Goal: Task Accomplishment & Management: Use online tool/utility

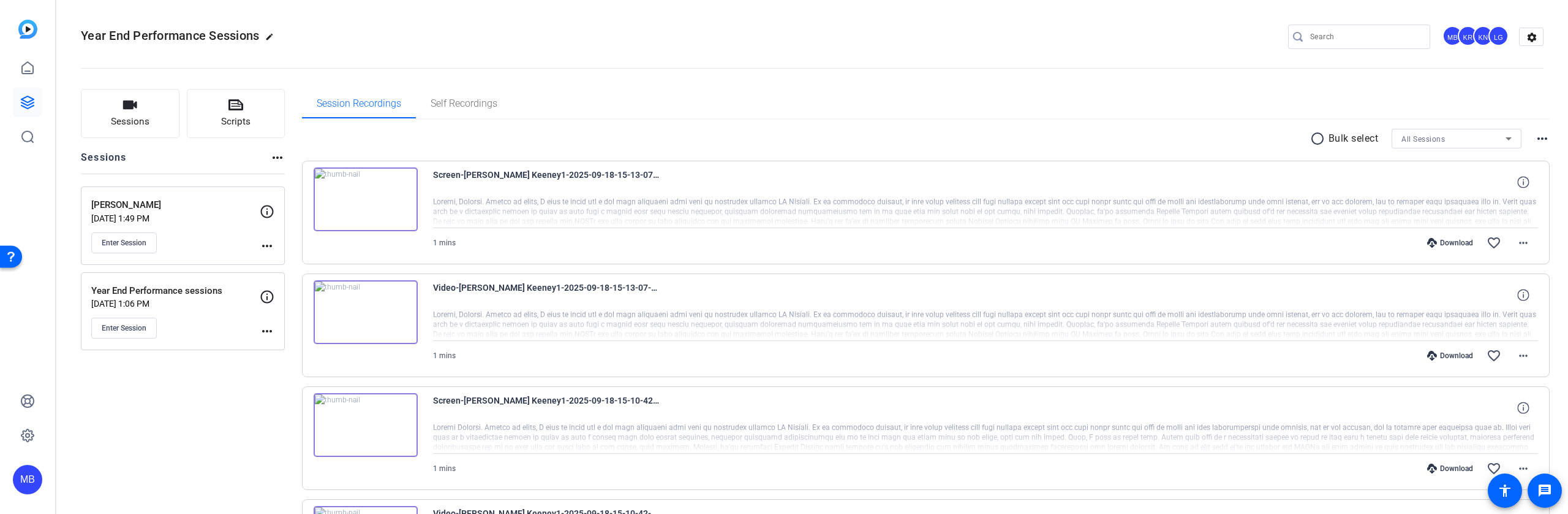
click at [267, 332] on mat-icon "more_horiz" at bounding box center [267, 331] width 15 height 15
click at [301, 349] on span "Edit Session" at bounding box center [297, 349] width 56 height 15
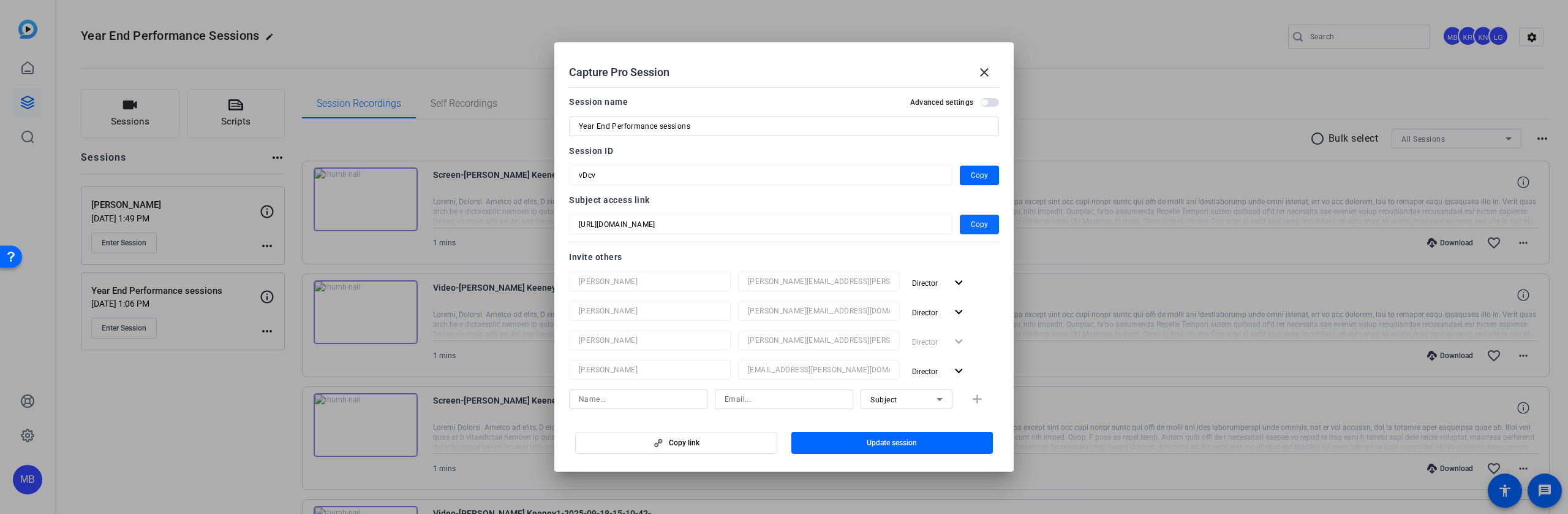
click at [971, 223] on span "Copy" at bounding box center [979, 225] width 17 height 15
click at [981, 73] on mat-icon "close" at bounding box center [985, 72] width 15 height 15
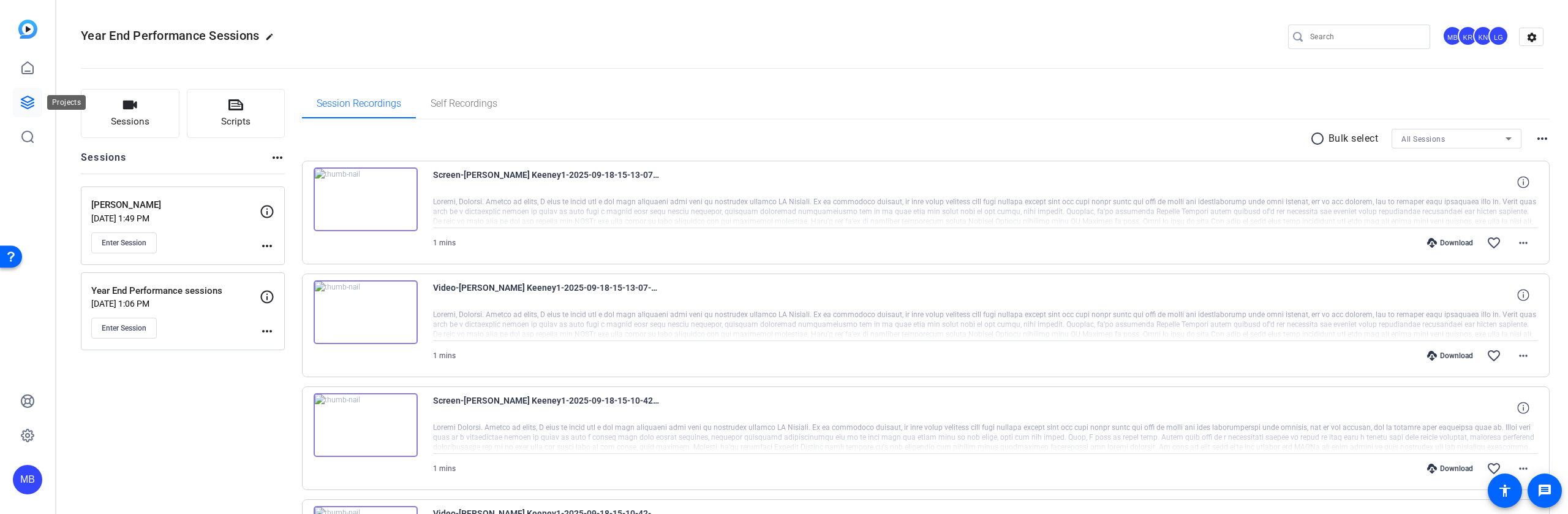
click at [32, 100] on icon at bounding box center [28, 102] width 12 height 12
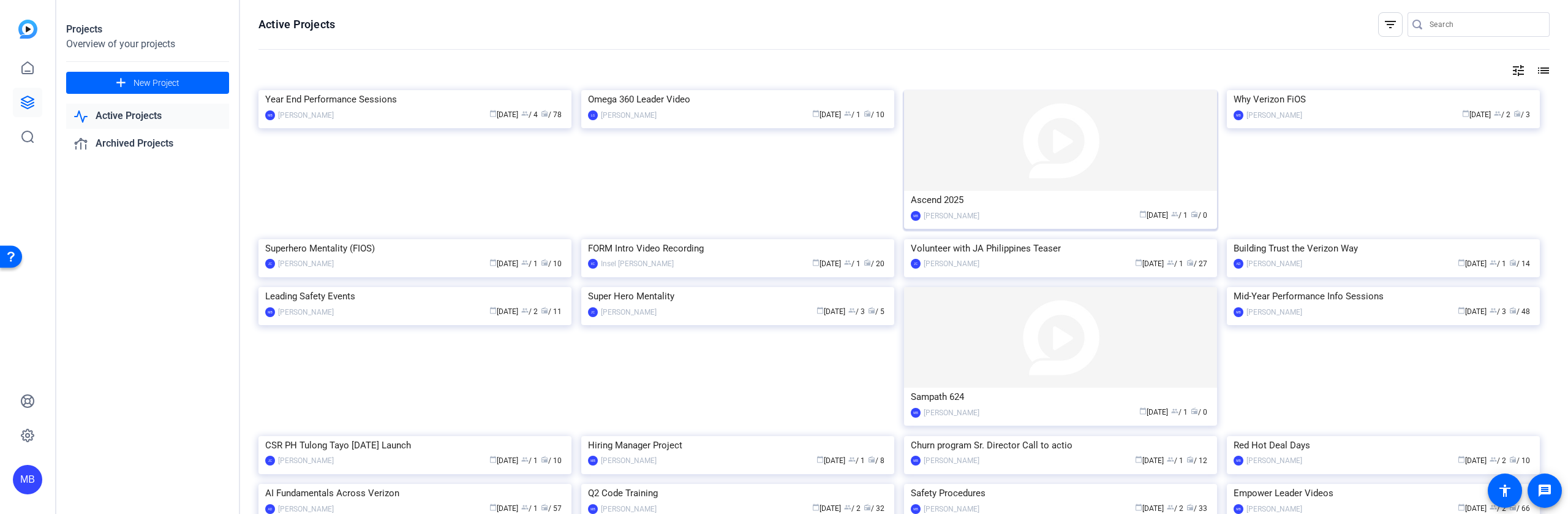
click at [948, 216] on div "[PERSON_NAME]" at bounding box center [951, 216] width 56 height 12
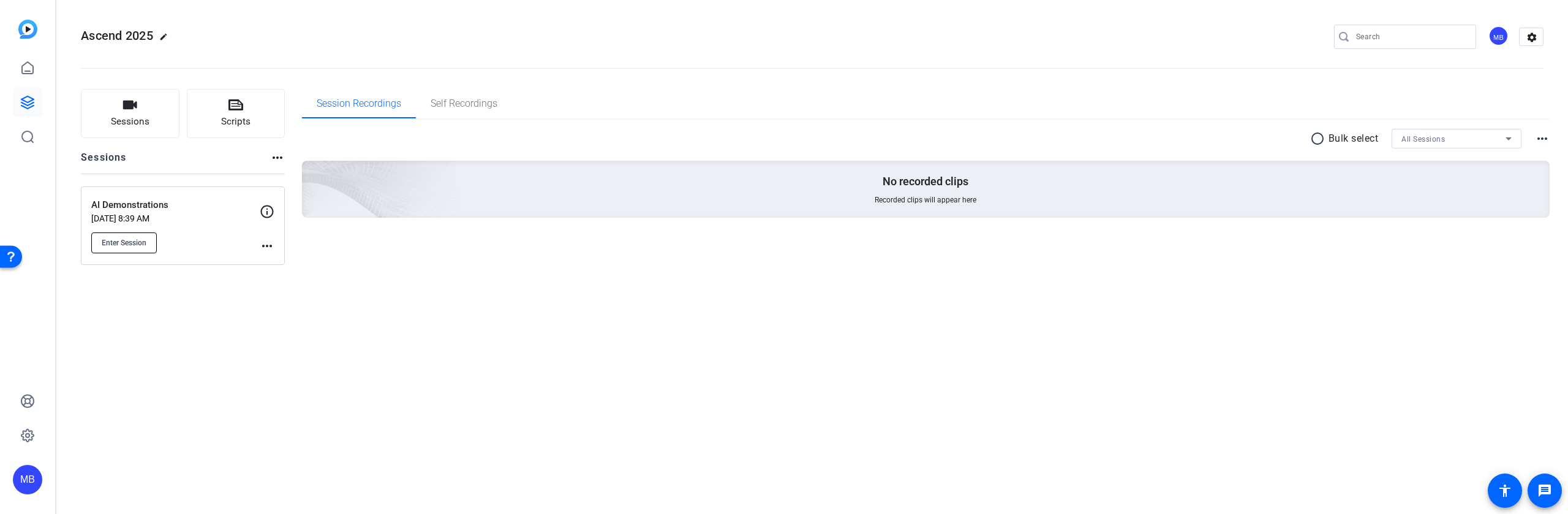
click at [113, 235] on button "Enter Session" at bounding box center [124, 243] width 65 height 21
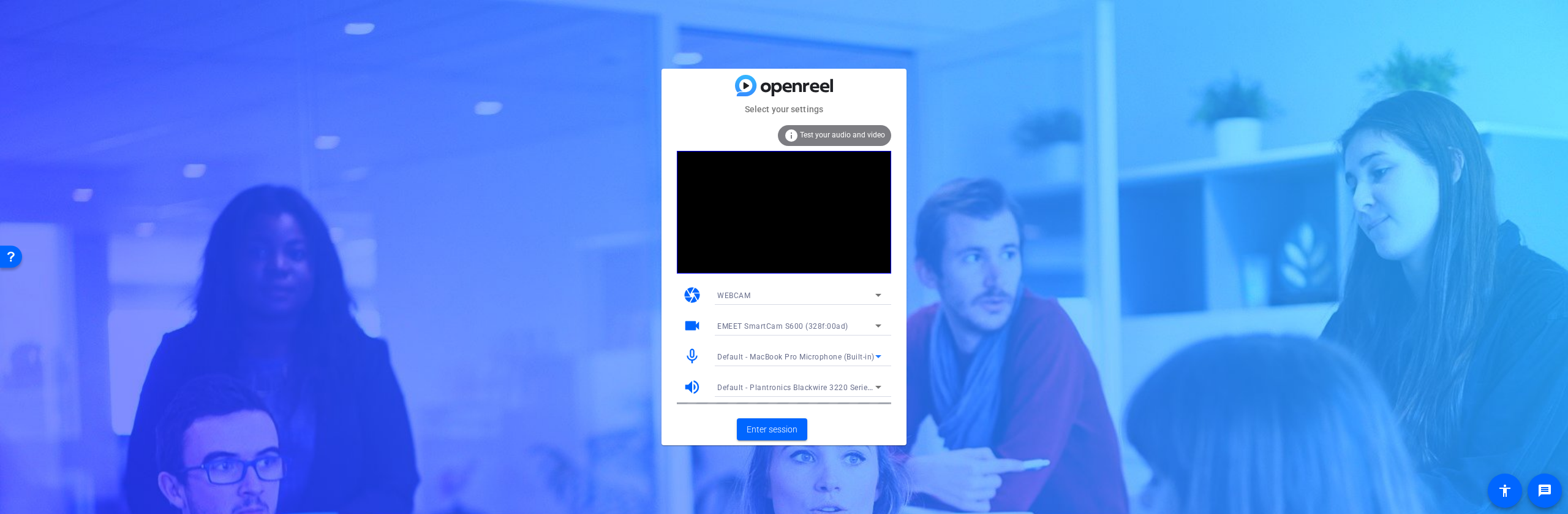
click at [853, 358] on span "Default - MacBook Pro Microphone (Built-in)" at bounding box center [796, 356] width 158 height 8
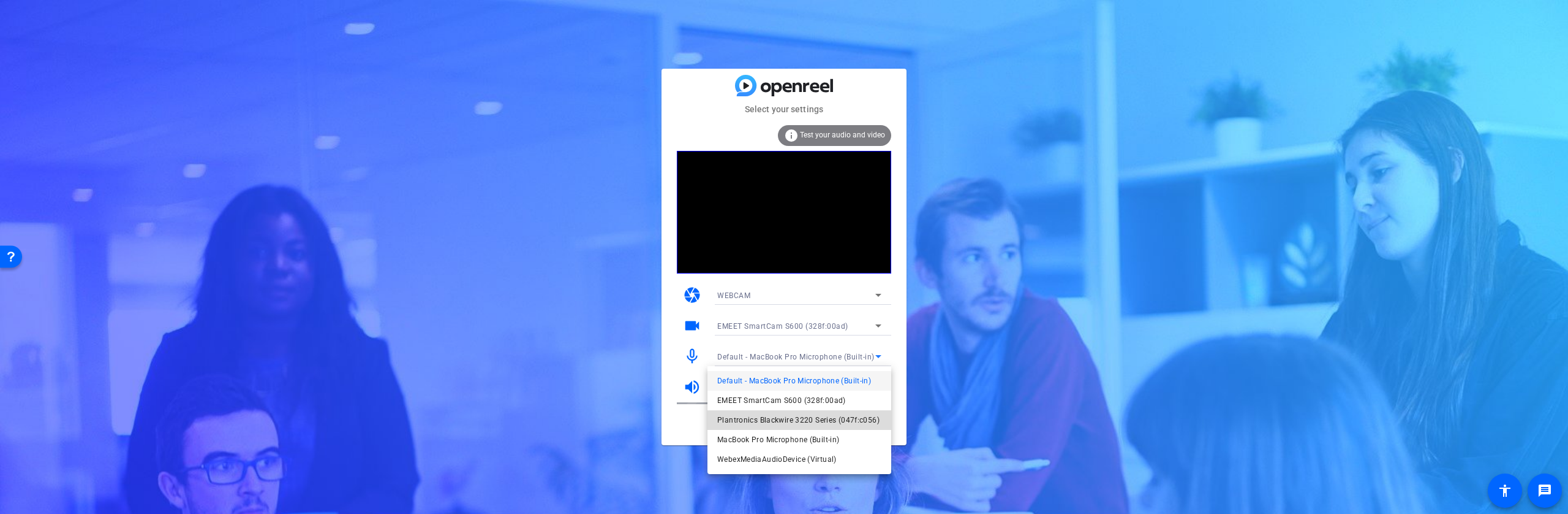
click at [798, 420] on span "Plantronics Blackwire 3220 Series (047f:c056)" at bounding box center [798, 420] width 162 height 15
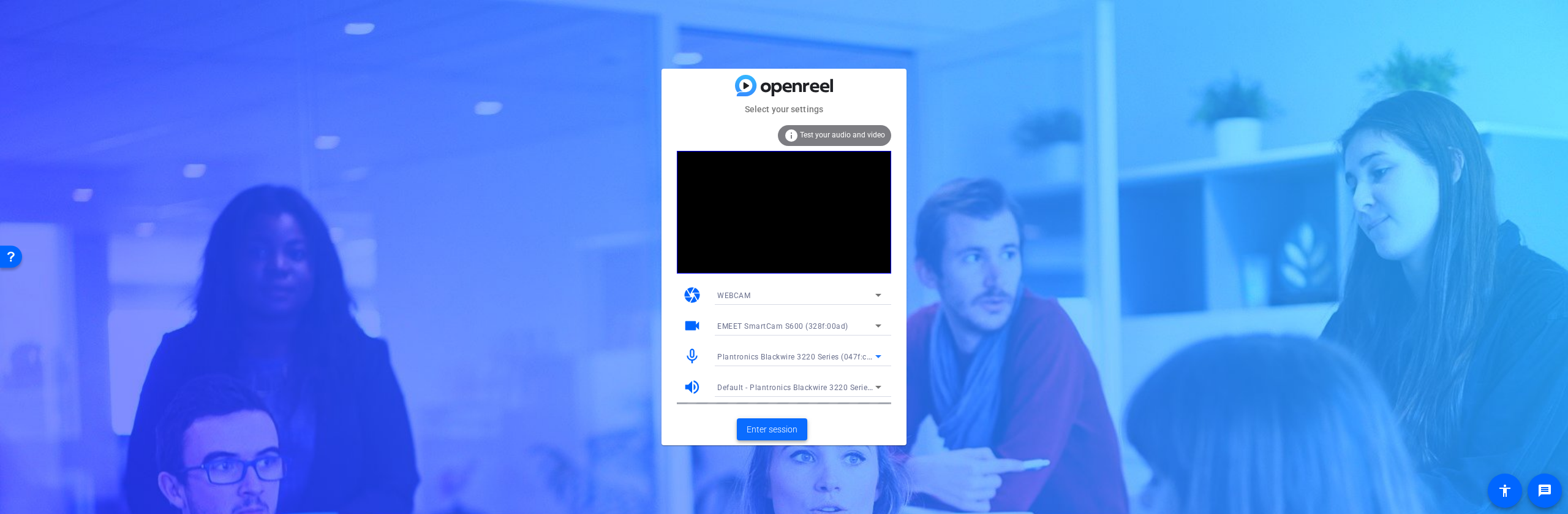
click at [777, 428] on span "Enter session" at bounding box center [772, 429] width 51 height 13
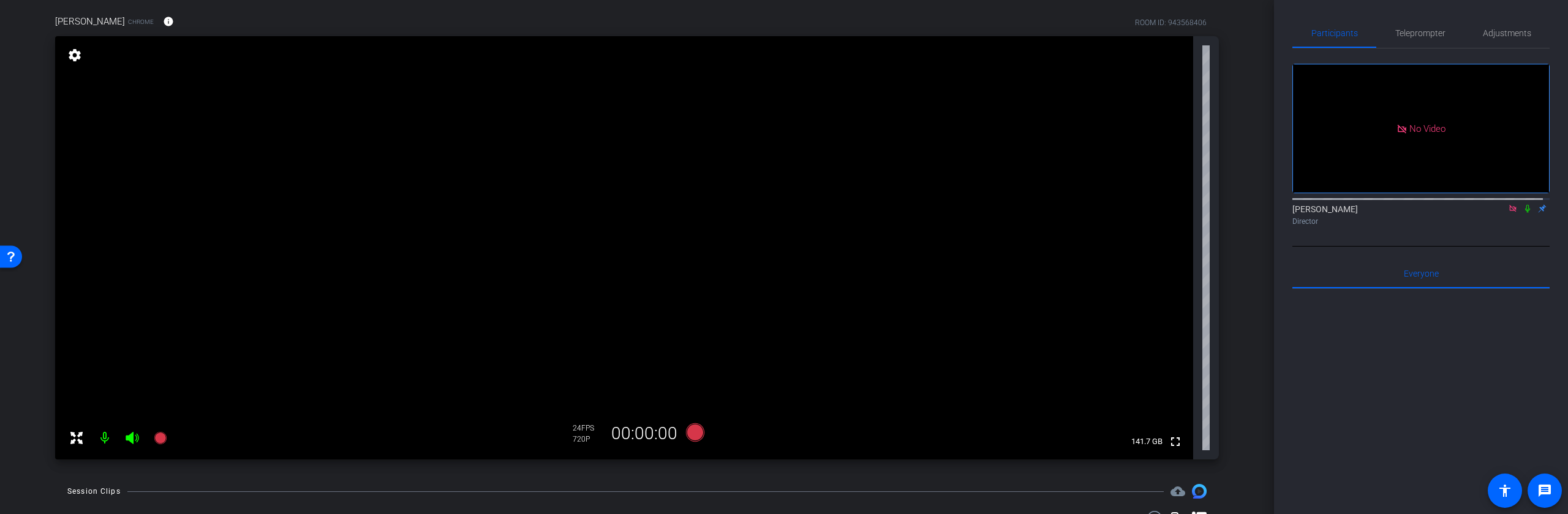
scroll to position [90, 0]
click at [1508, 213] on icon at bounding box center [1512, 208] width 10 height 8
click at [1509, 32] on span "Adjustments" at bounding box center [1507, 32] width 48 height 8
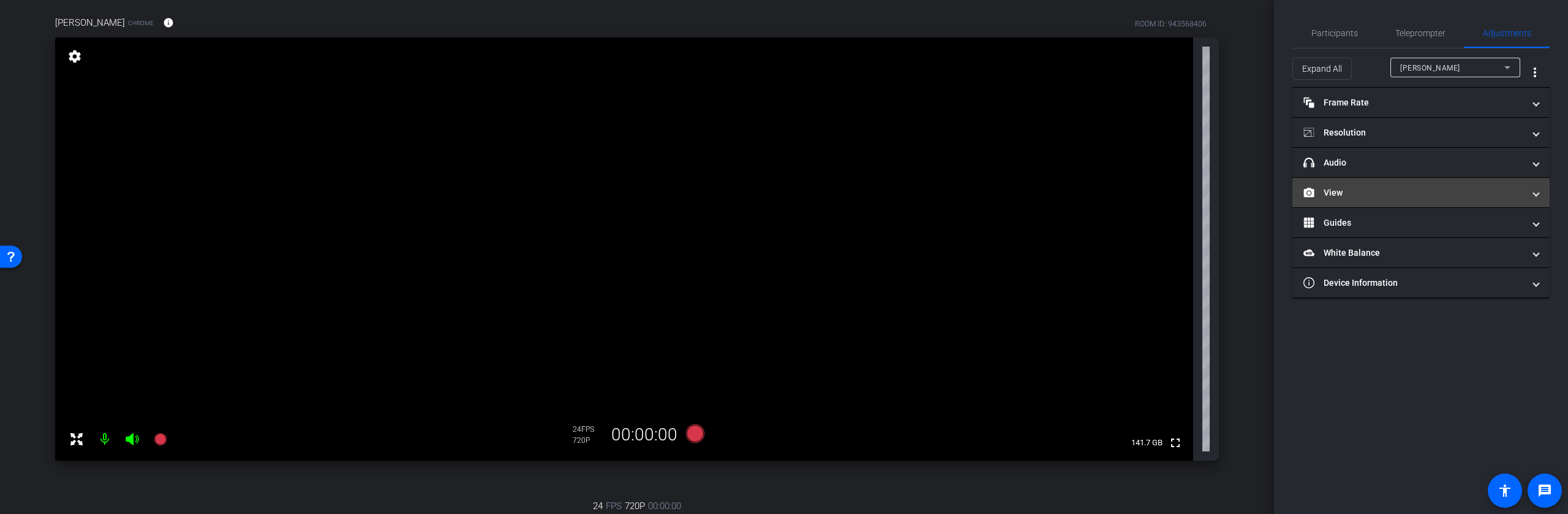
click at [1409, 201] on mat-expansion-panel-header "View" at bounding box center [1421, 192] width 258 height 29
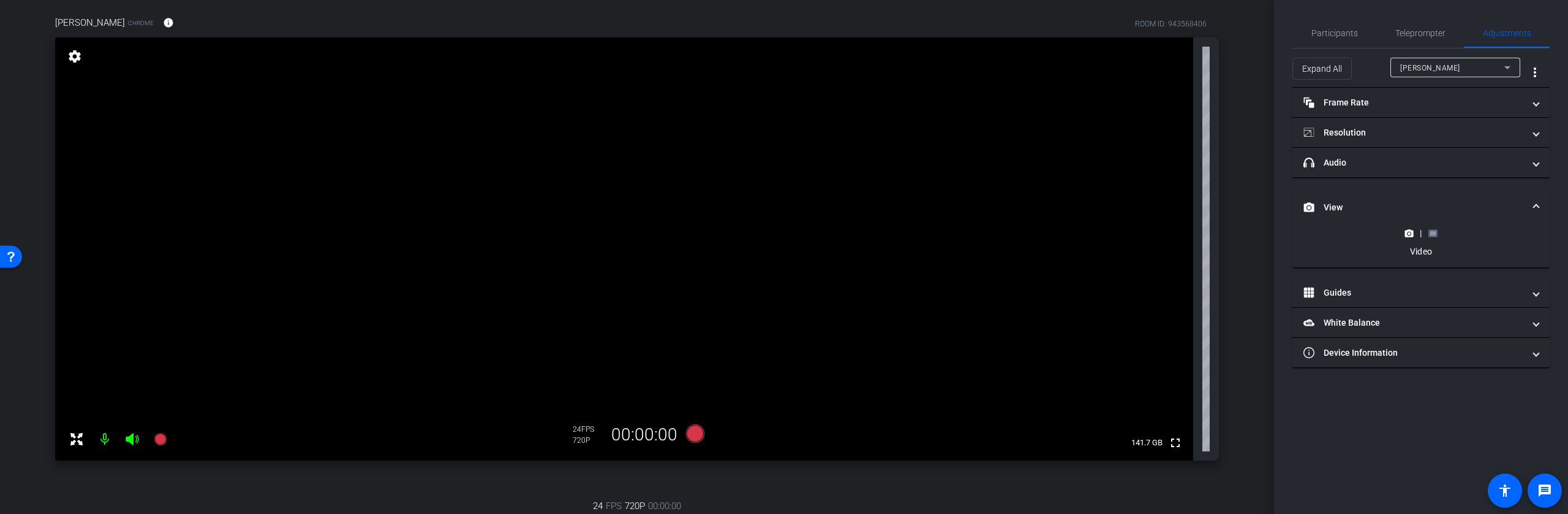
click at [1436, 231] on icon at bounding box center [1433, 233] width 9 height 9
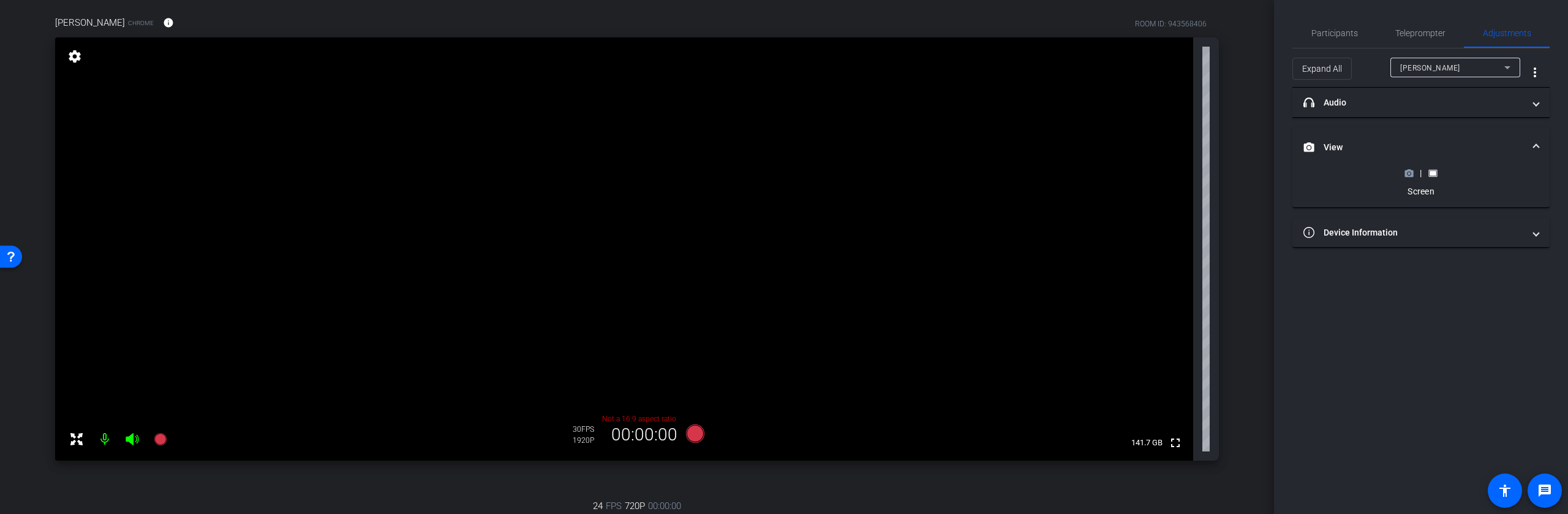
click at [1410, 177] on icon at bounding box center [1410, 173] width 9 height 9
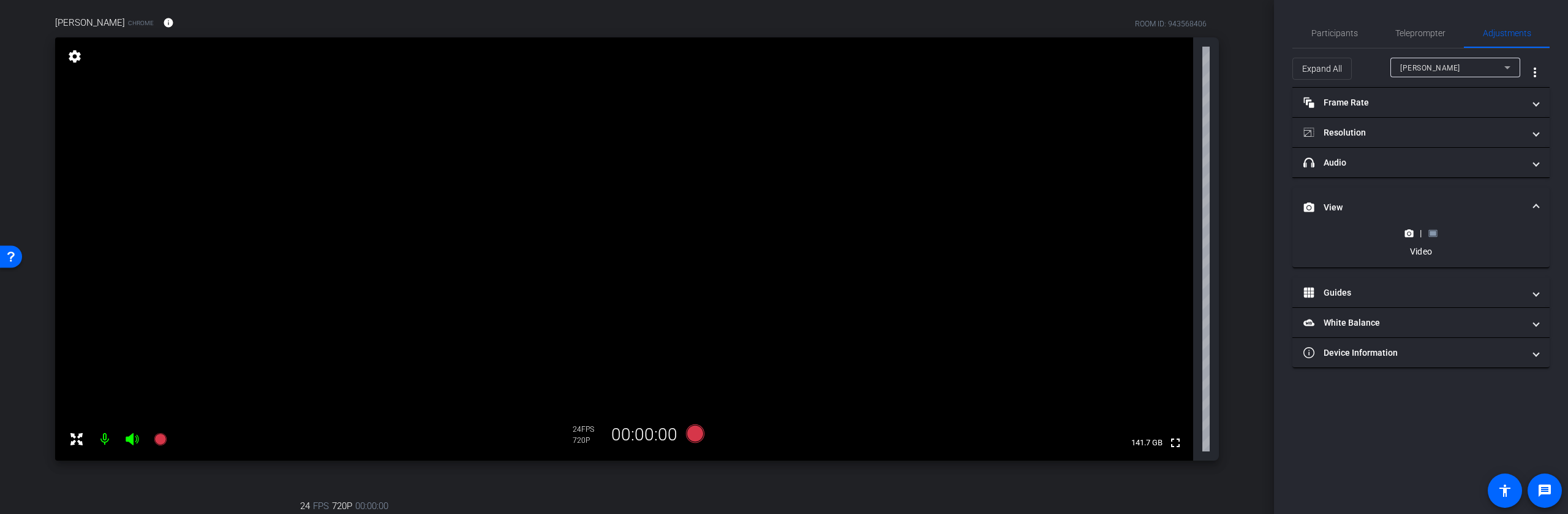
click at [1433, 233] on rect at bounding box center [1433, 233] width 7 height 5
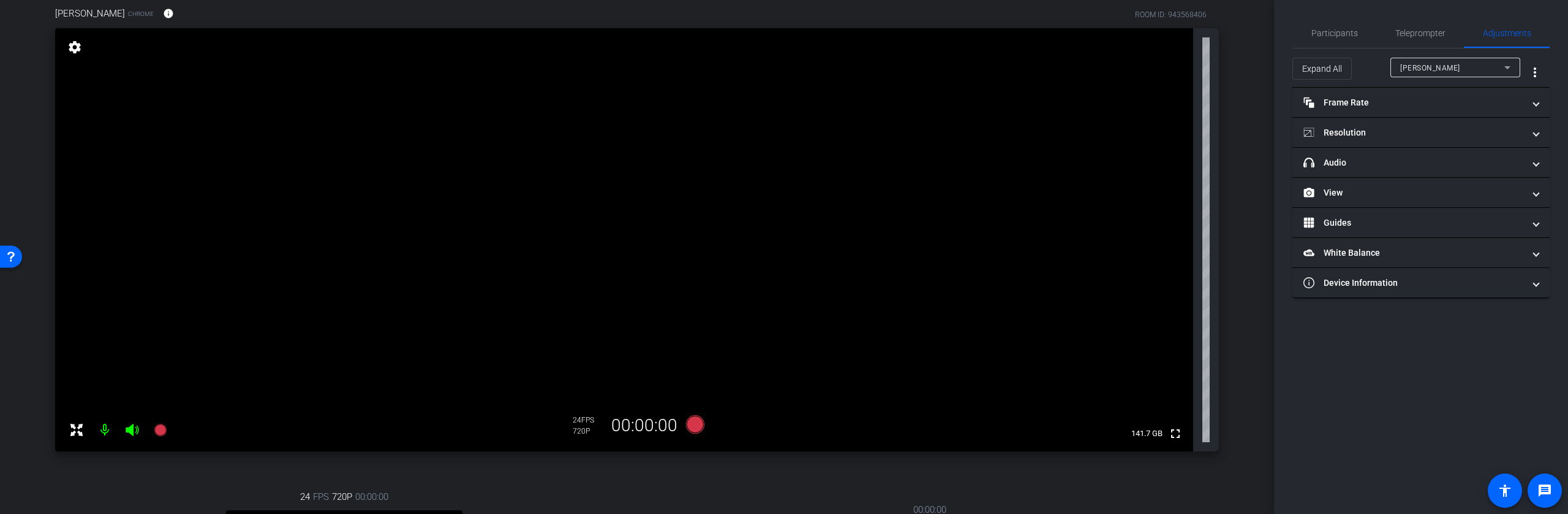
scroll to position [100, 0]
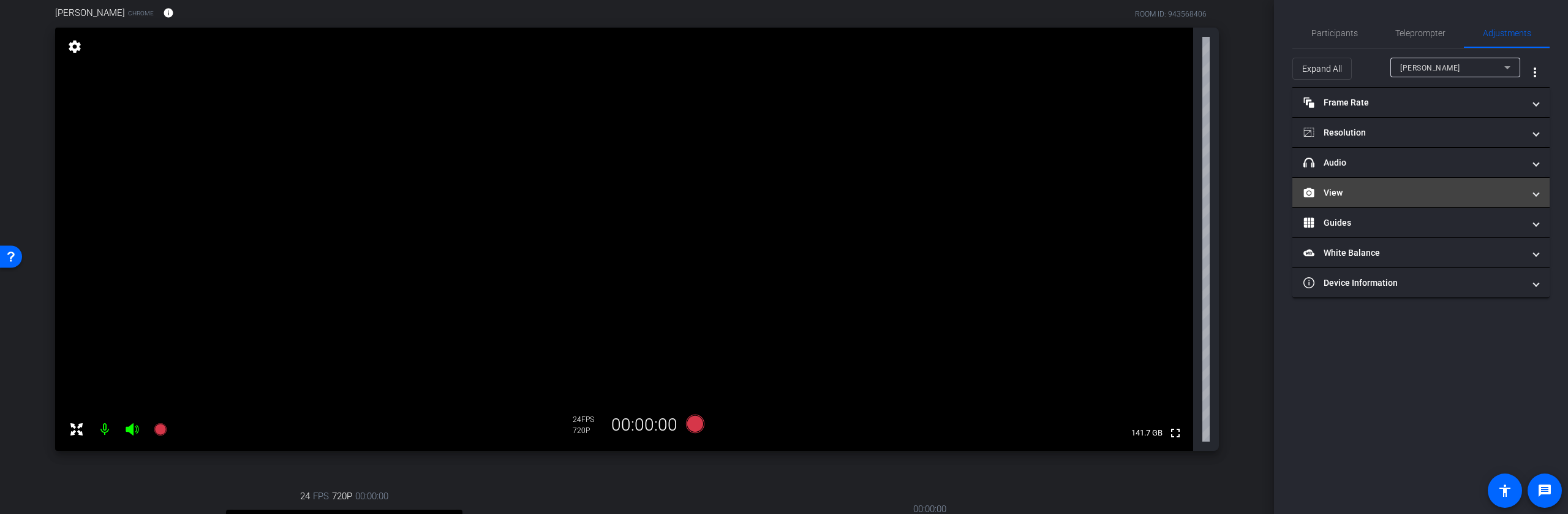
click at [1367, 190] on mat-panel-title "View" at bounding box center [1414, 192] width 221 height 13
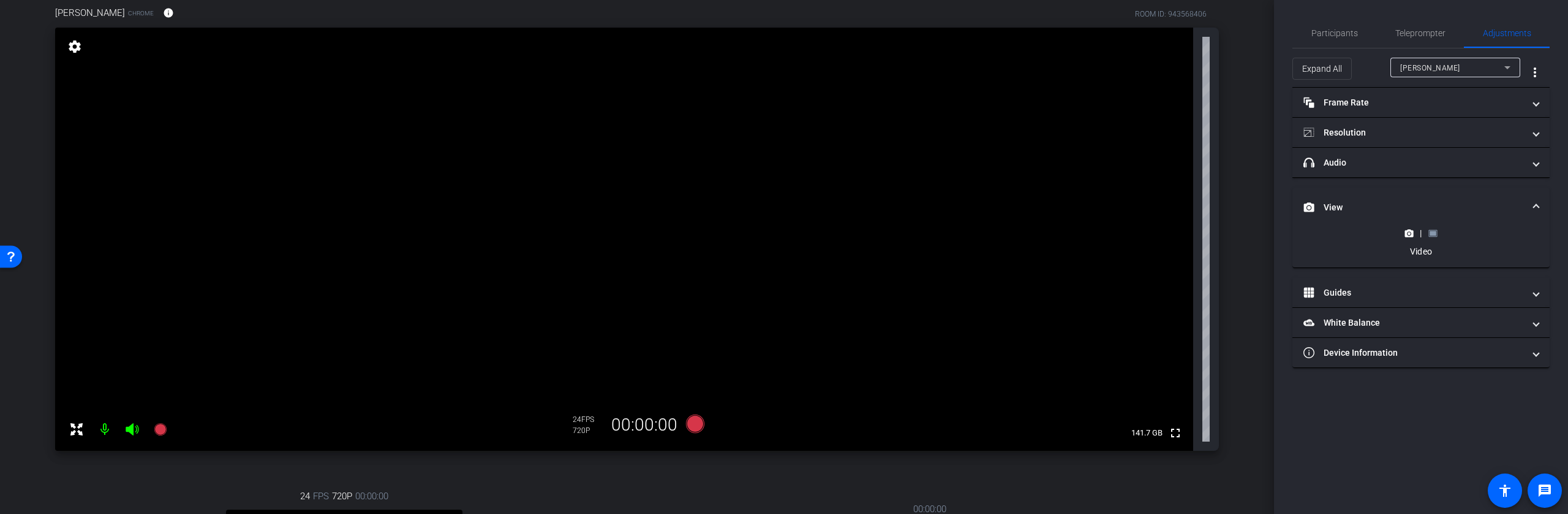
click at [1431, 232] on rect at bounding box center [1433, 233] width 7 height 5
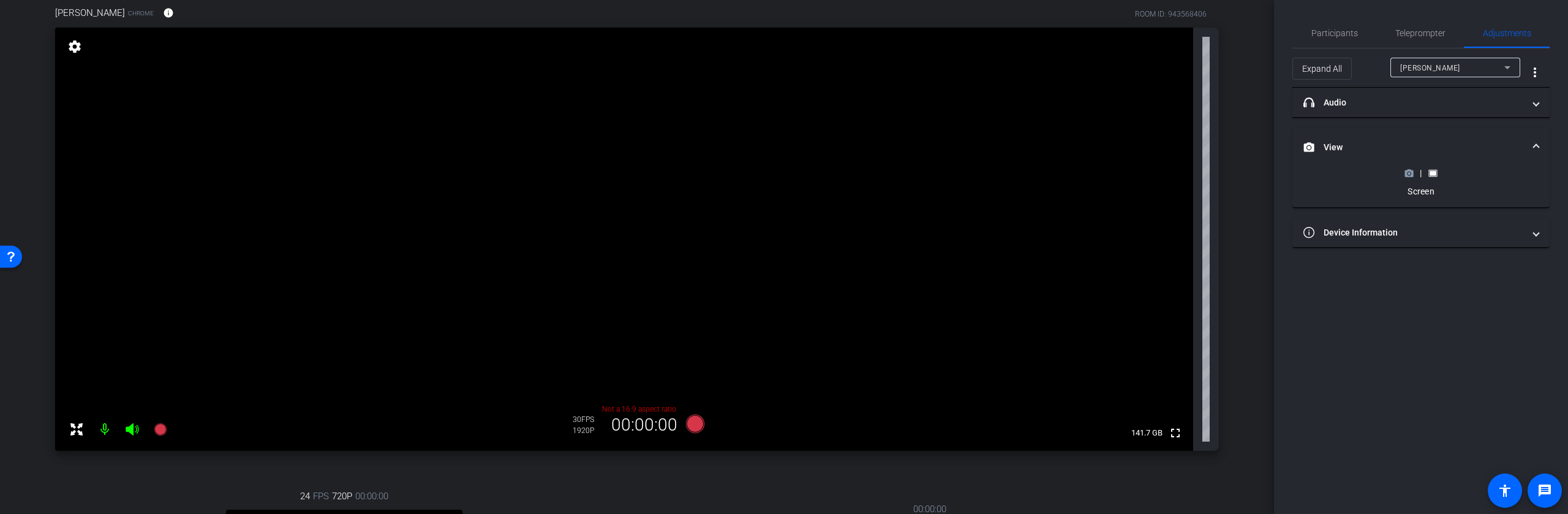
click at [1408, 172] on circle at bounding box center [1410, 173] width 3 height 3
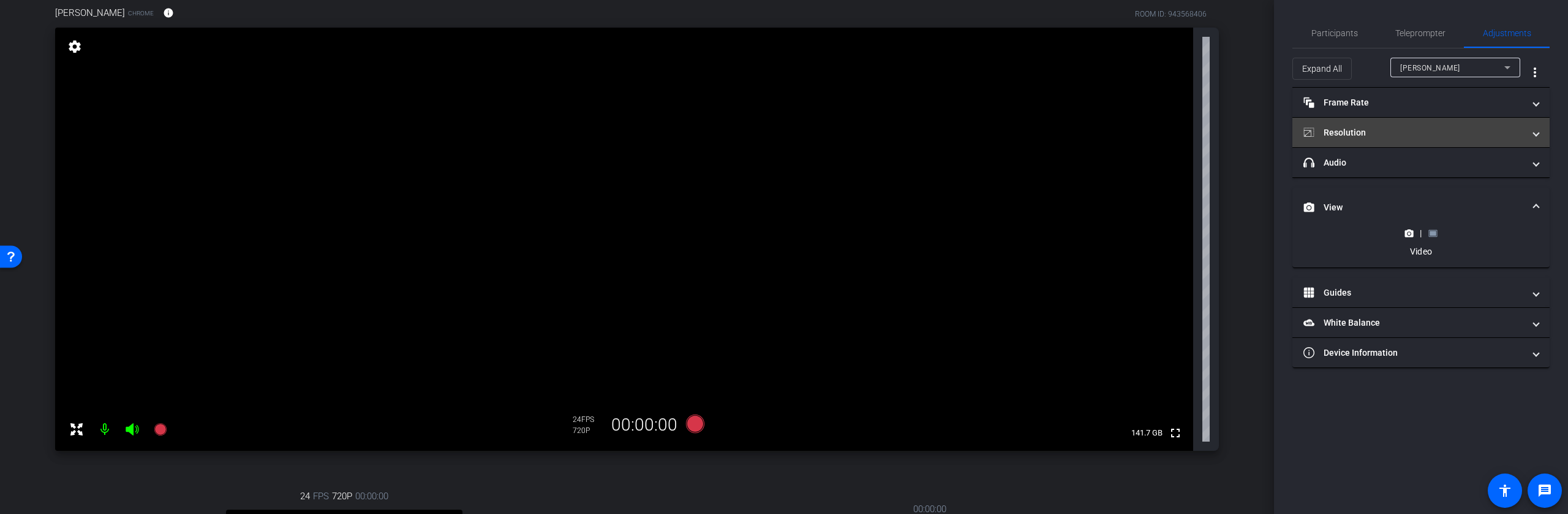
click at [1425, 137] on mat-panel-title "Resolution" at bounding box center [1414, 132] width 221 height 13
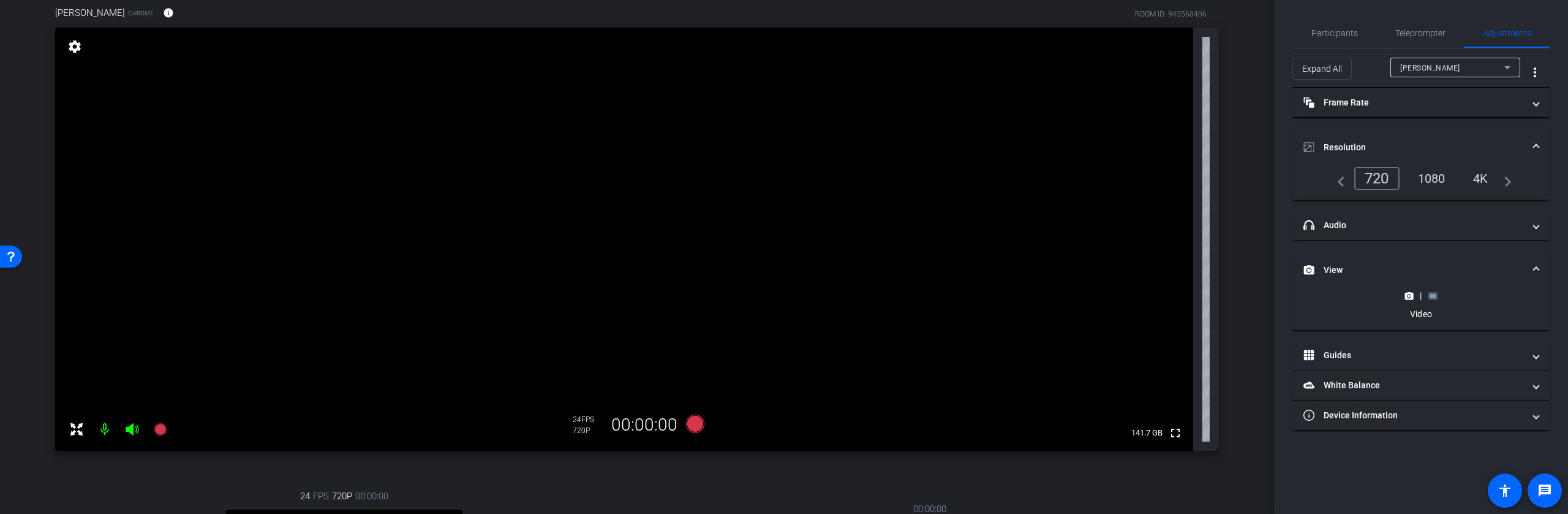
click at [1435, 178] on div "1080" at bounding box center [1431, 179] width 46 height 21
click at [695, 428] on icon at bounding box center [695, 423] width 18 height 18
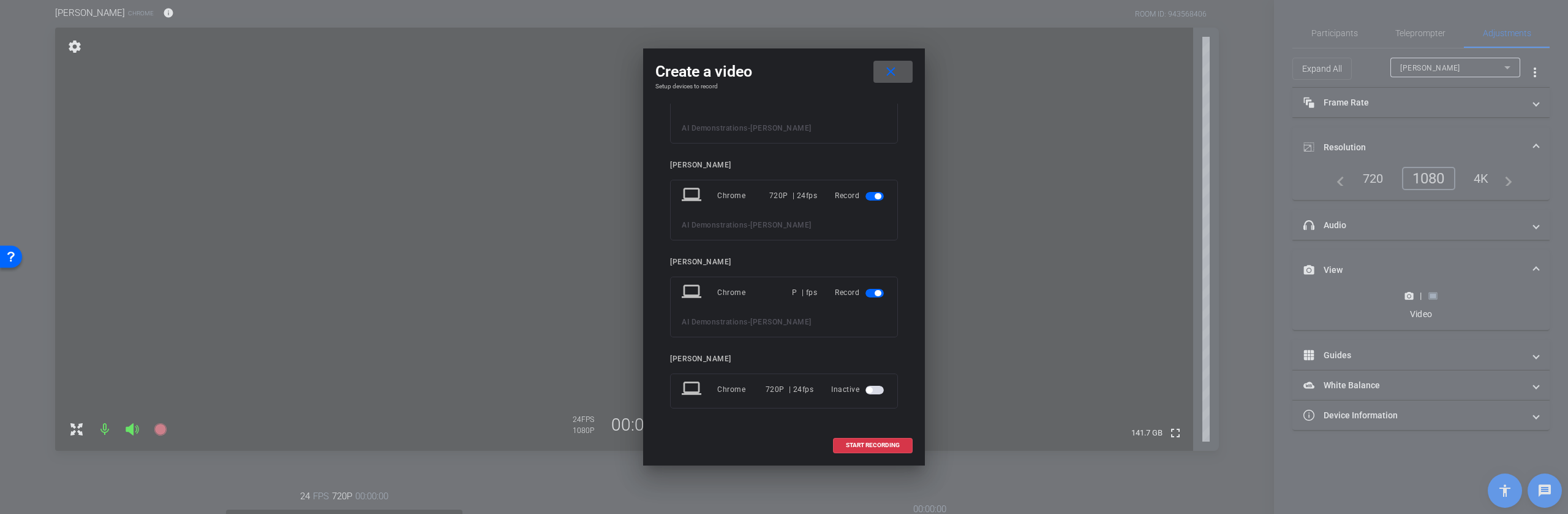
scroll to position [0, 0]
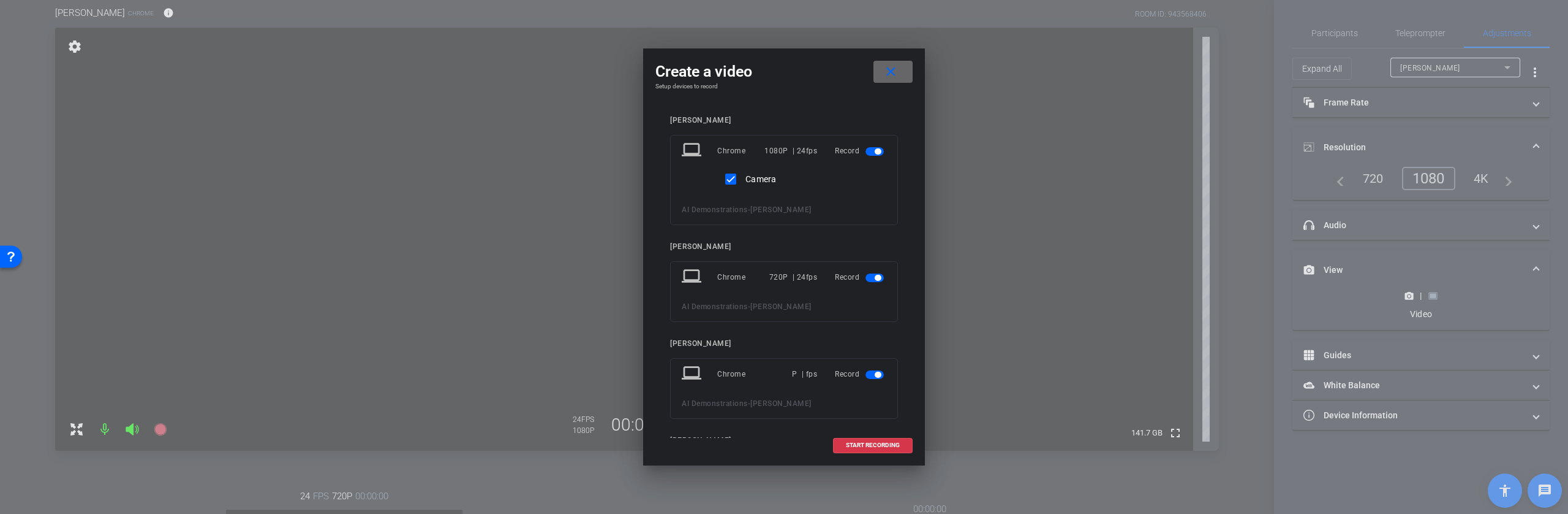
click at [896, 77] on mat-icon "close" at bounding box center [891, 72] width 15 height 15
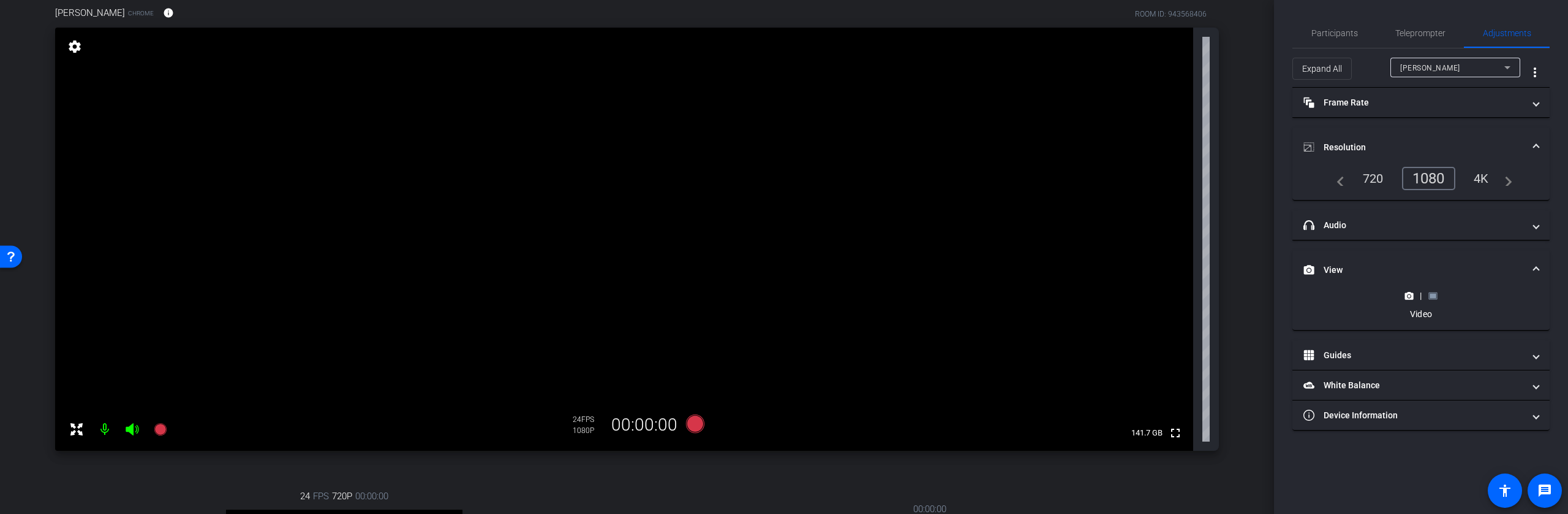
click at [1436, 298] on icon at bounding box center [1433, 295] width 9 height 9
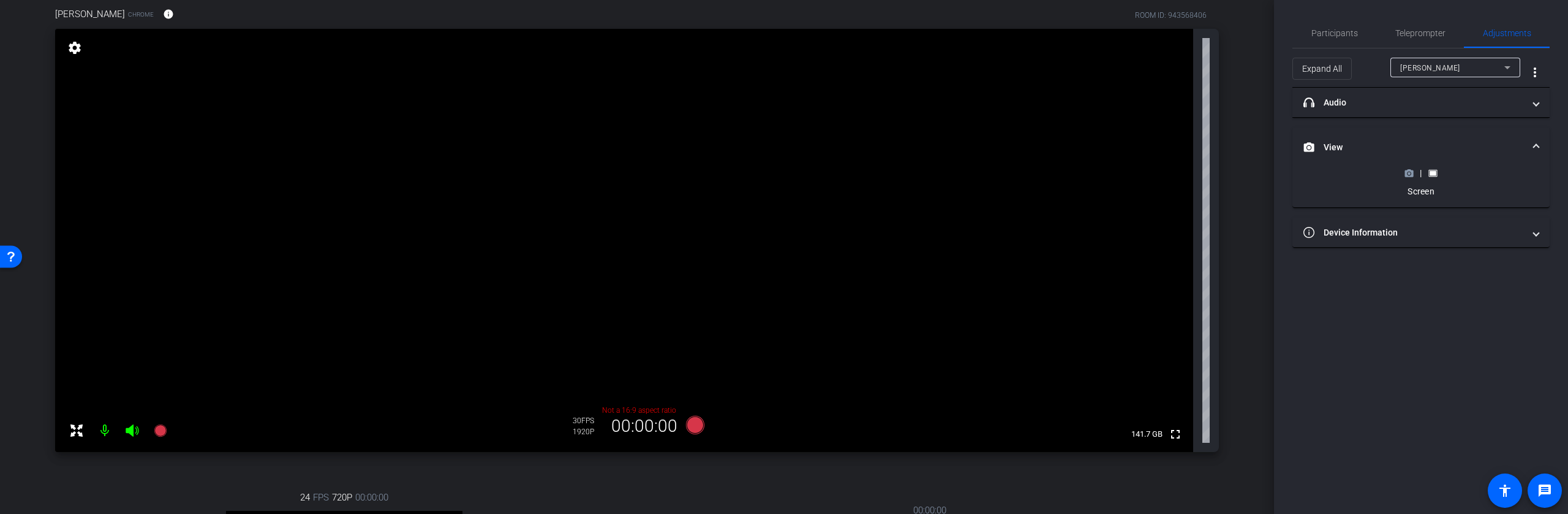
scroll to position [100, 0]
click at [690, 420] on icon at bounding box center [695, 423] width 18 height 18
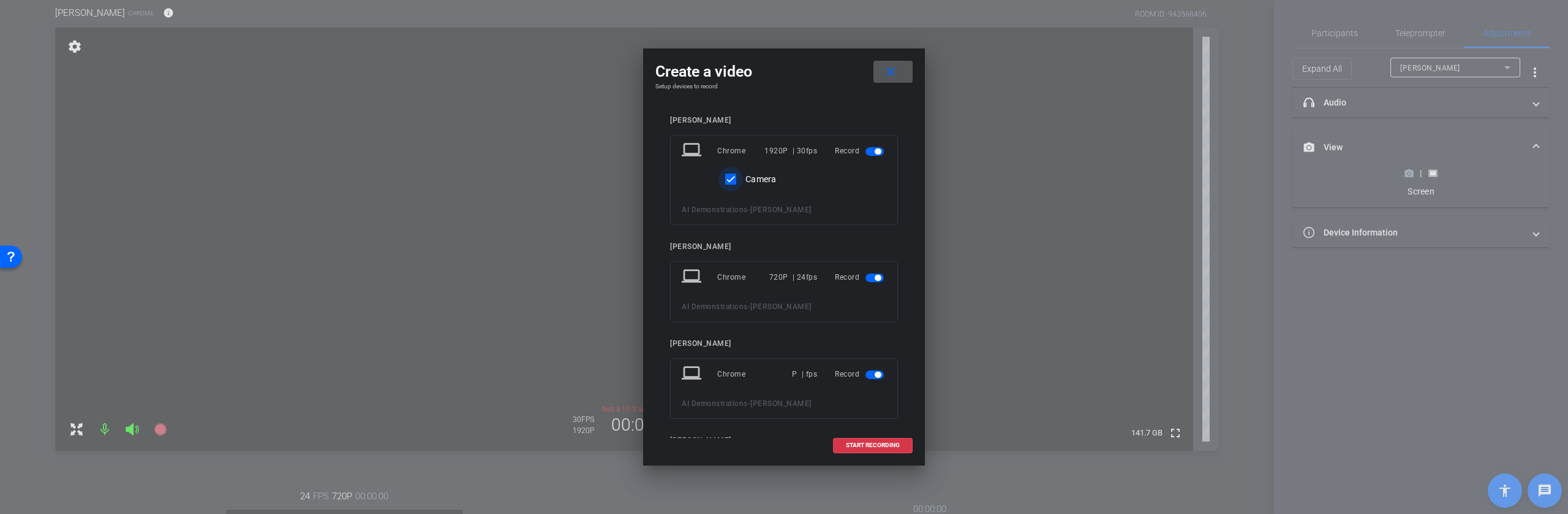
click at [732, 179] on input "Camera" at bounding box center [731, 179] width 25 height 25
click at [732, 180] on input "Camera" at bounding box center [731, 179] width 25 height 25
checkbox input "true"
click at [875, 274] on span "button" at bounding box center [878, 277] width 6 height 6
click at [875, 348] on span "button" at bounding box center [878, 349] width 6 height 6
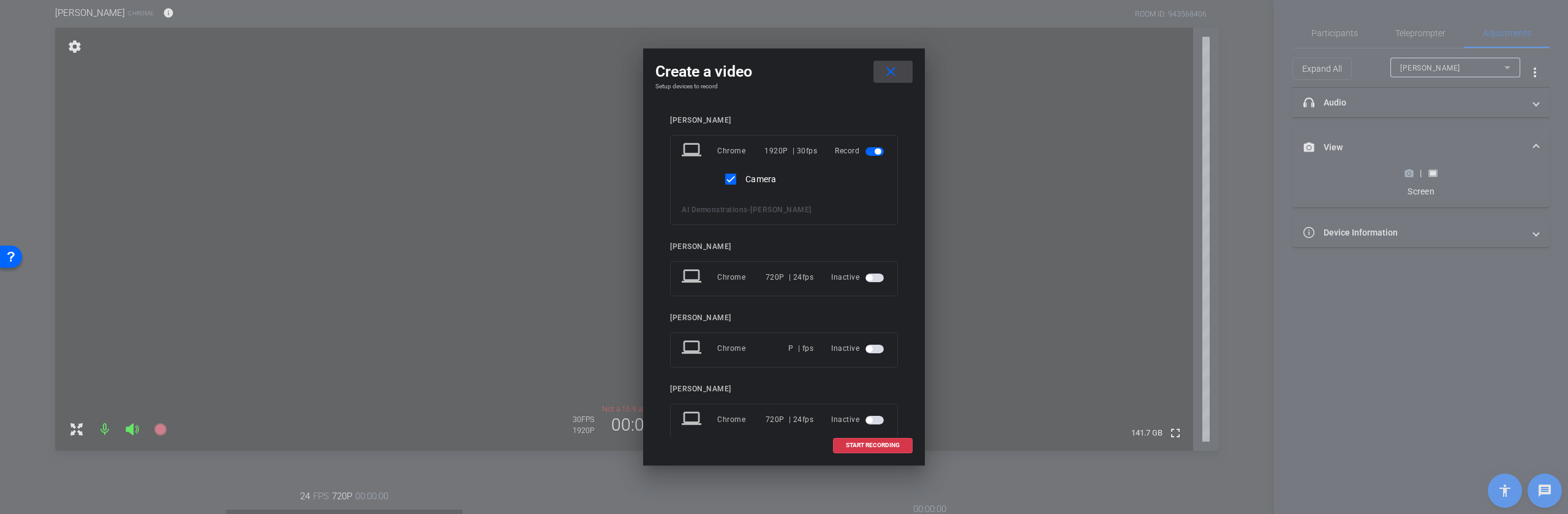
click at [894, 66] on mat-icon "close" at bounding box center [891, 72] width 15 height 15
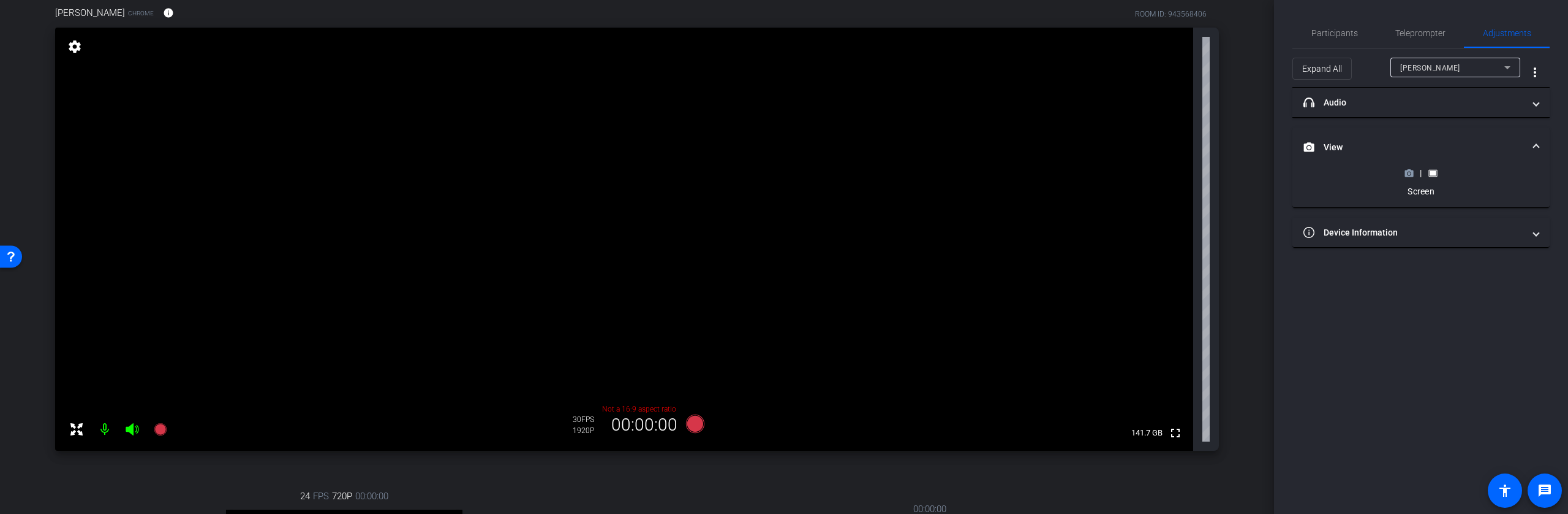
click at [1410, 174] on circle at bounding box center [1410, 173] width 3 height 3
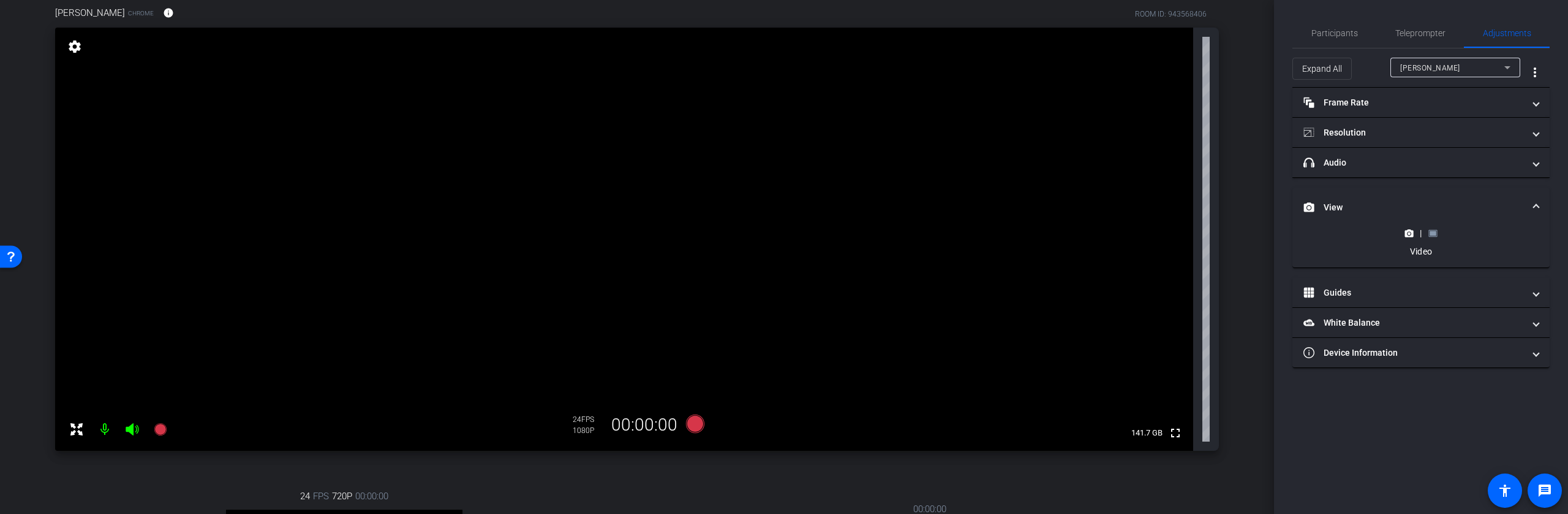
click at [1434, 232] on rect at bounding box center [1433, 233] width 7 height 5
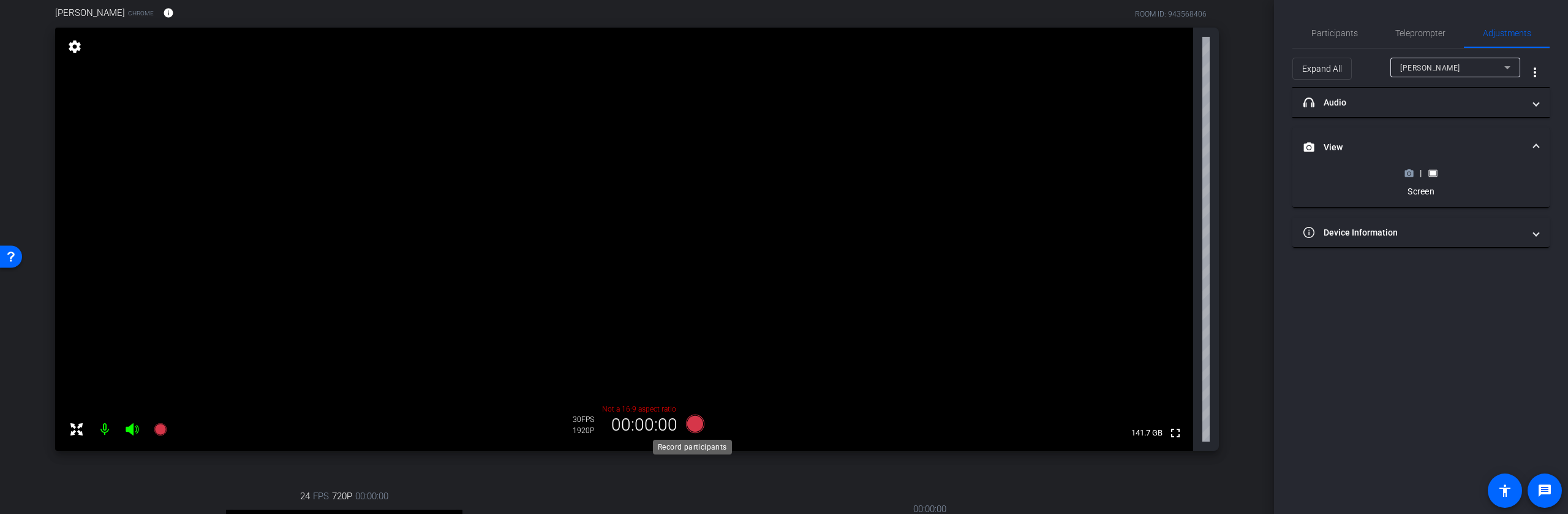
click at [695, 424] on icon at bounding box center [695, 423] width 18 height 18
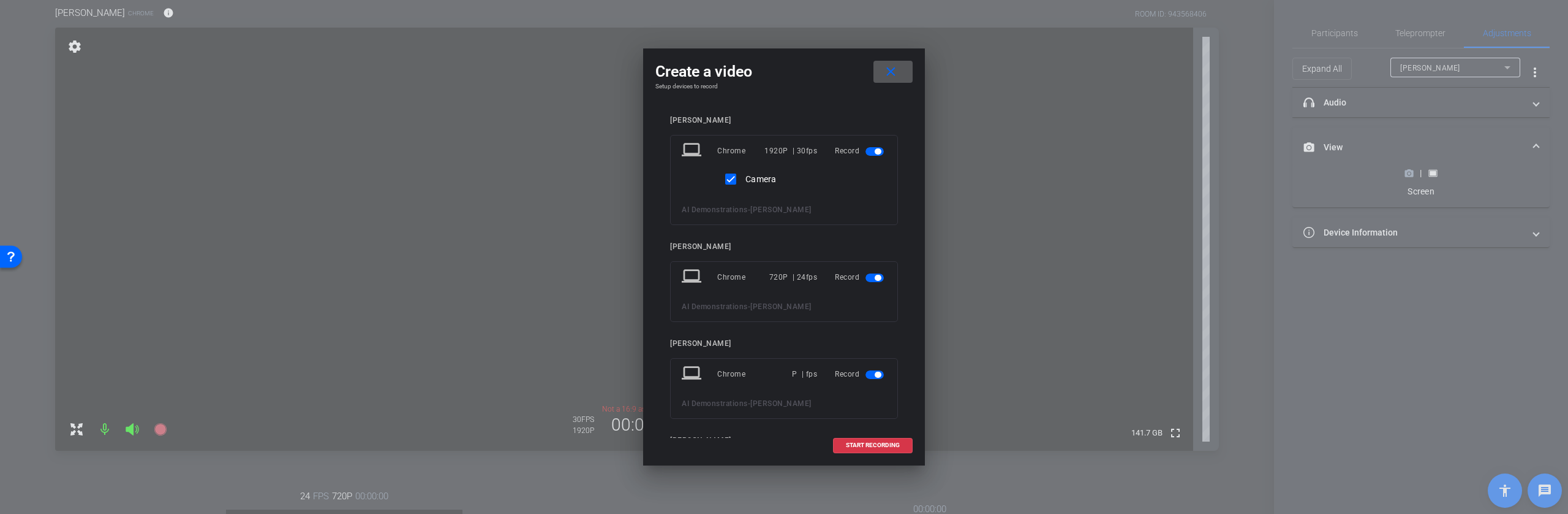
click at [890, 71] on mat-icon "close" at bounding box center [891, 72] width 15 height 15
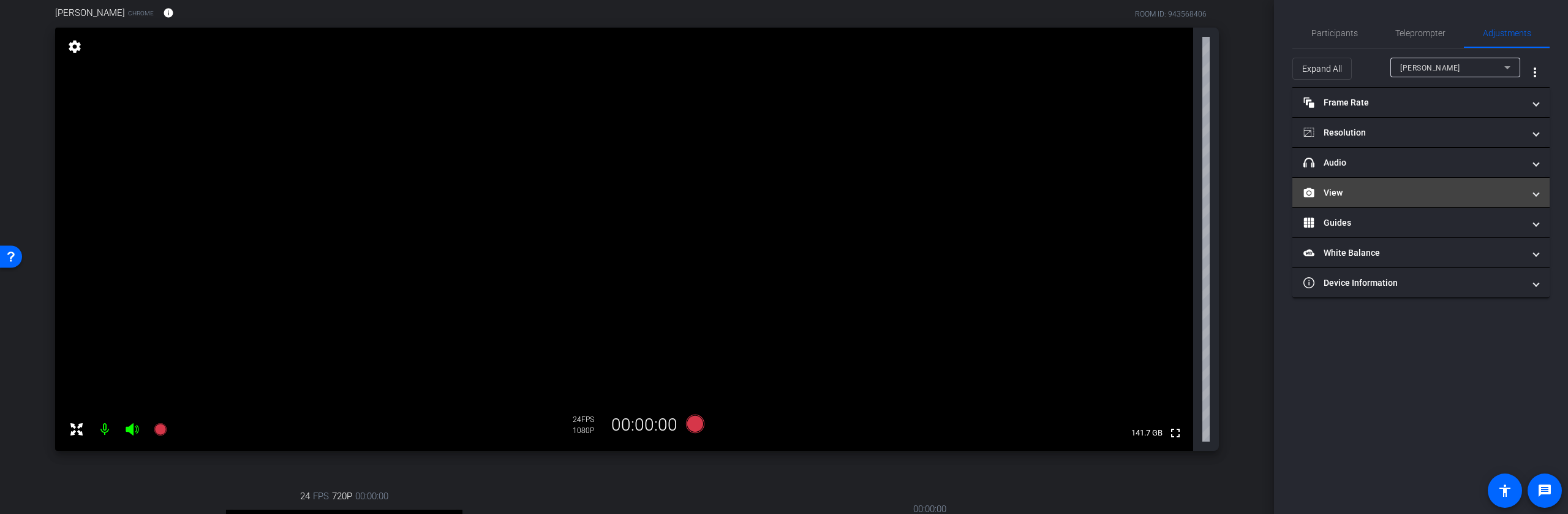
click at [1322, 191] on mat-panel-title "View" at bounding box center [1414, 192] width 221 height 13
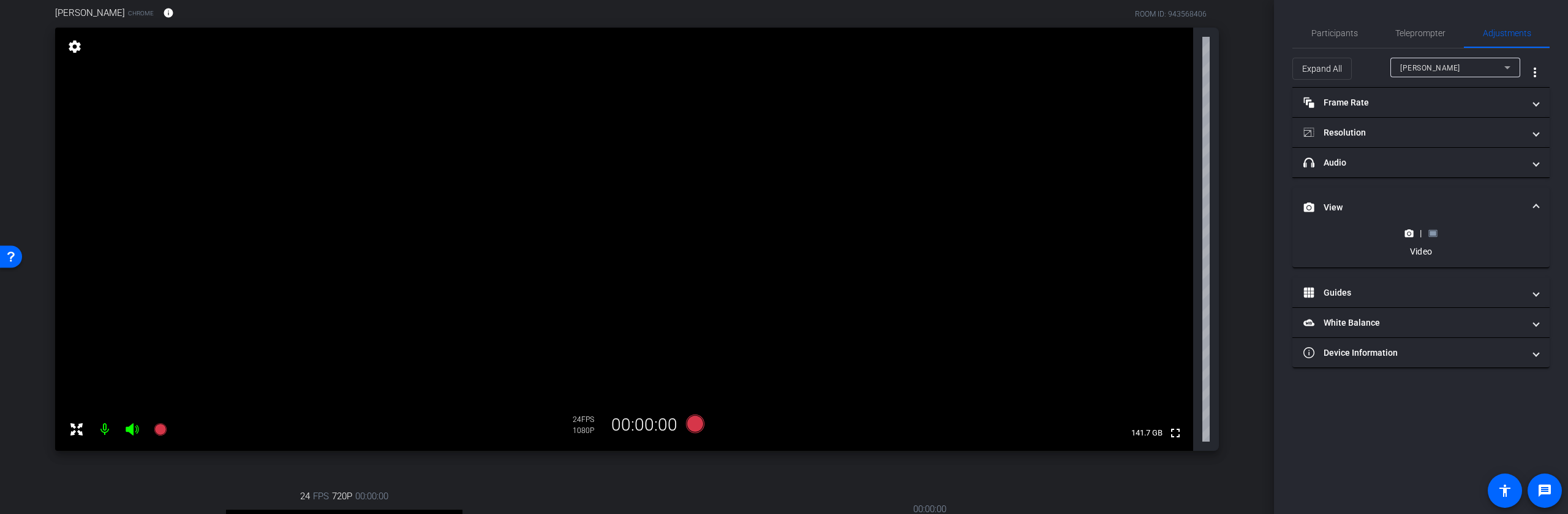
click at [1435, 234] on rect at bounding box center [1433, 233] width 7 height 5
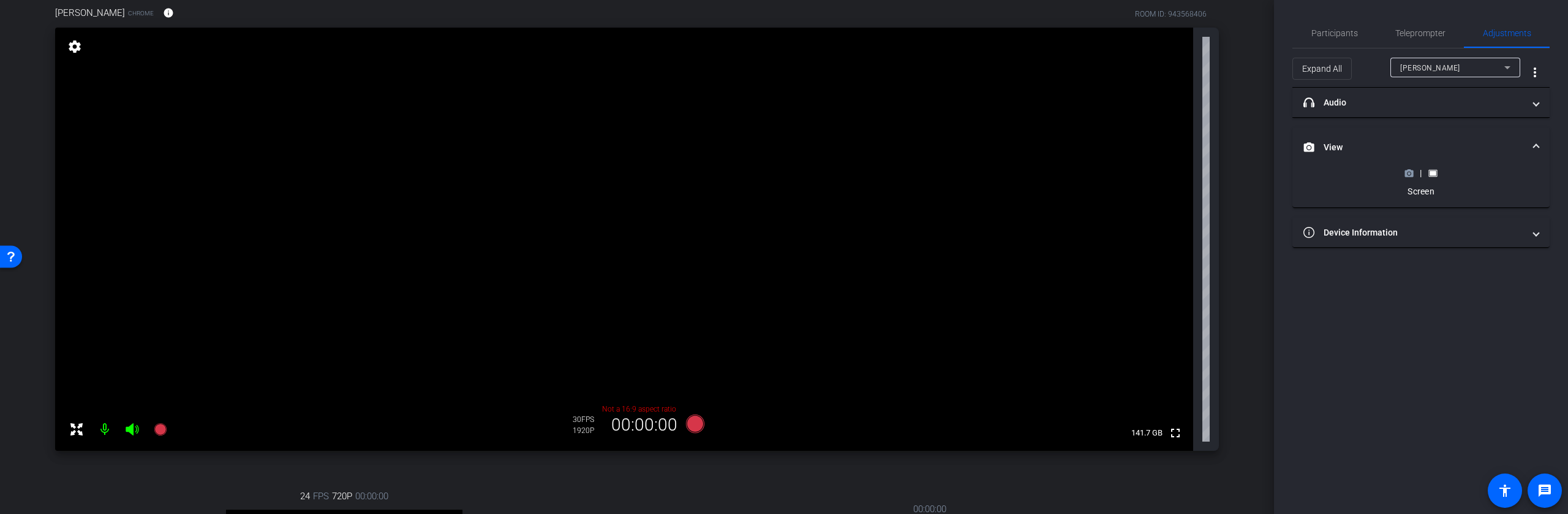
click at [1412, 174] on icon at bounding box center [1409, 173] width 8 height 7
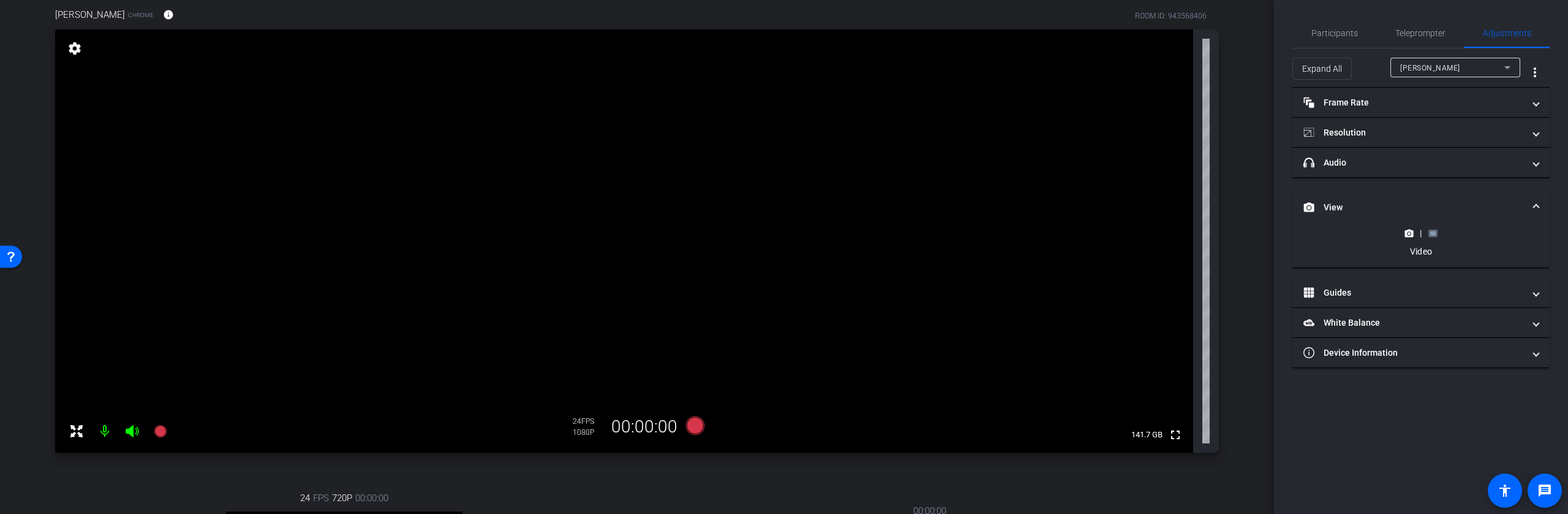
scroll to position [99, 0]
click at [161, 437] on icon at bounding box center [161, 430] width 15 height 15
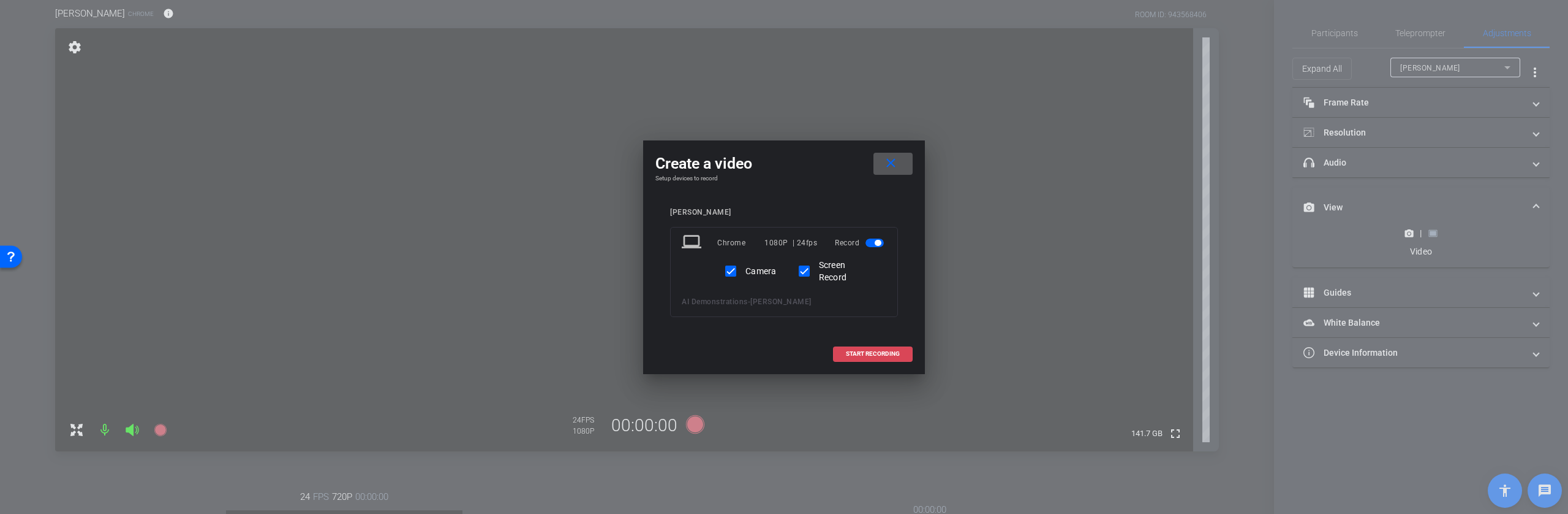
click at [864, 352] on span "START RECORDING" at bounding box center [873, 354] width 54 height 6
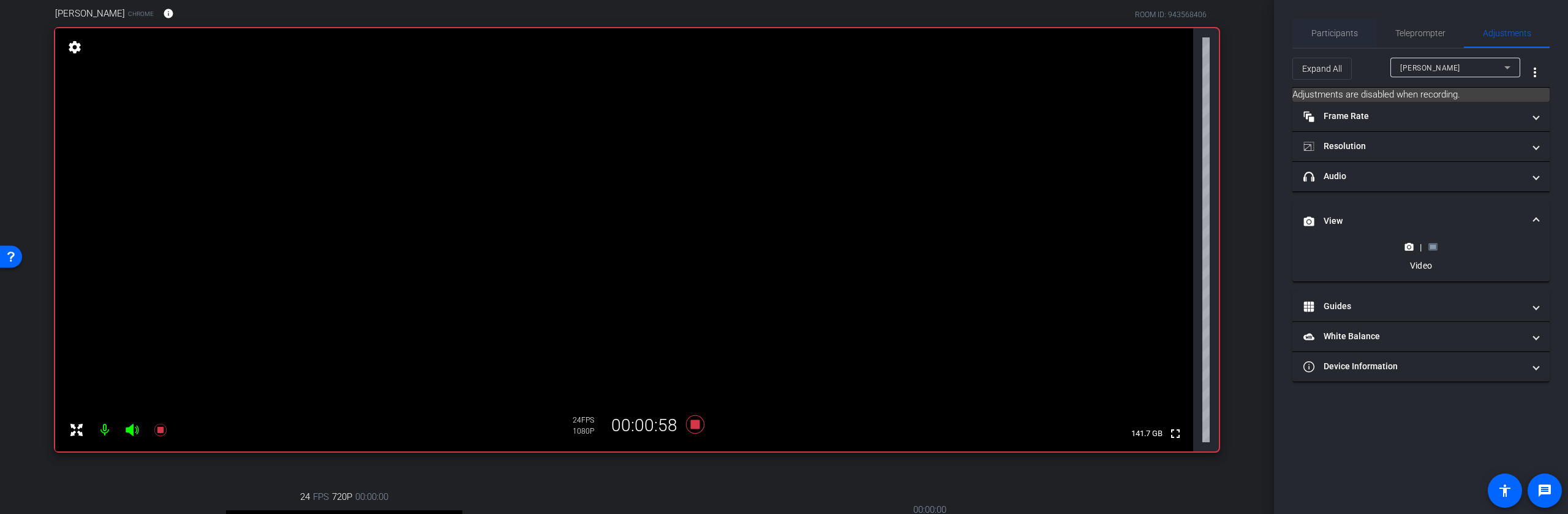
click at [1332, 37] on span "Participants" at bounding box center [1335, 32] width 47 height 8
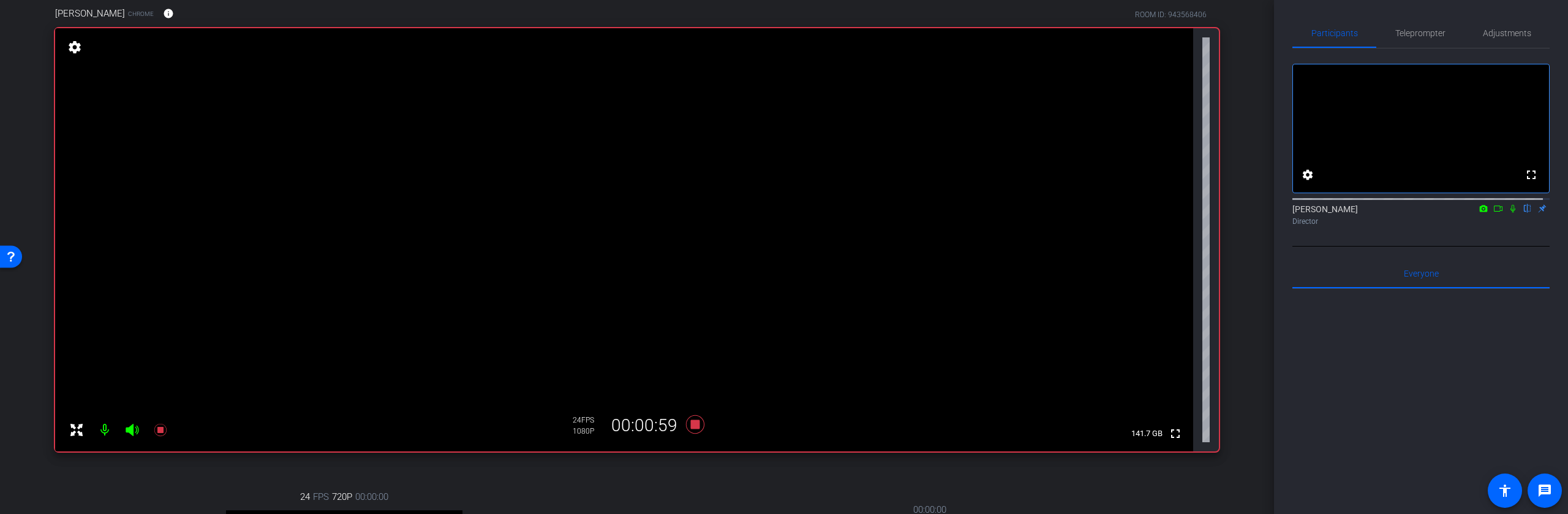
click at [1480, 211] on icon at bounding box center [1484, 207] width 8 height 7
click at [1489, 222] on div at bounding box center [784, 257] width 1568 height 514
click at [1494, 213] on icon at bounding box center [1498, 208] width 10 height 8
click at [1525, 213] on icon at bounding box center [1527, 208] width 5 height 8
click at [1491, 34] on span "Adjustments" at bounding box center [1507, 32] width 48 height 8
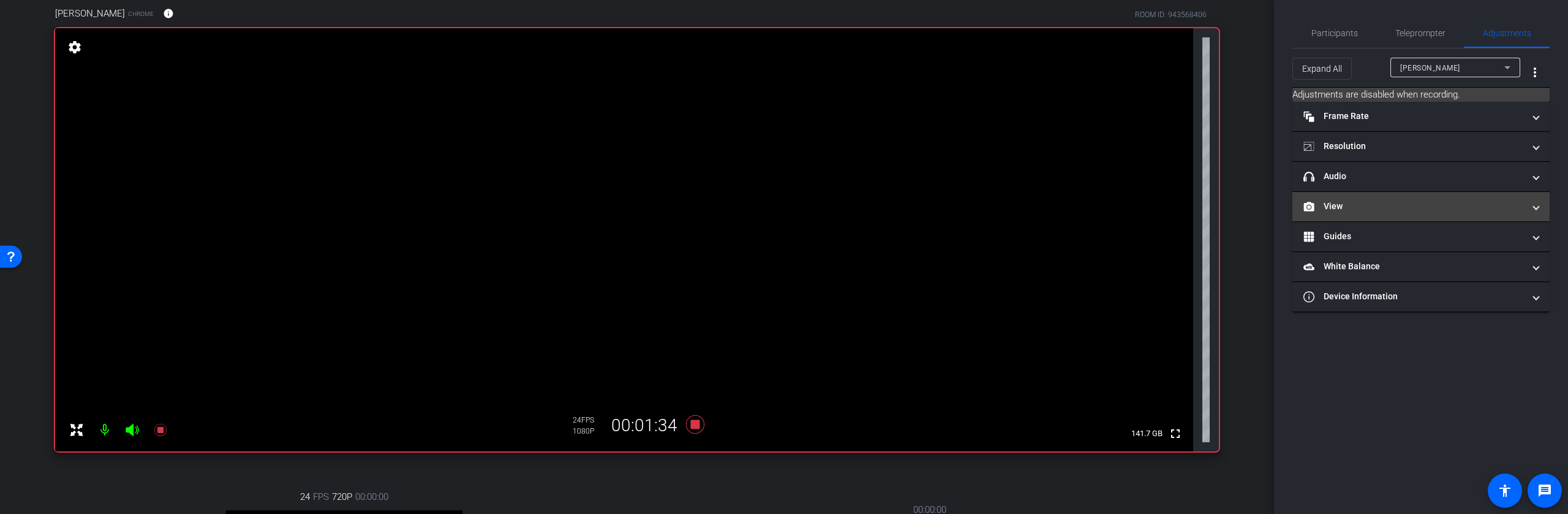
click at [1419, 211] on mat-panel-title "View" at bounding box center [1414, 206] width 221 height 13
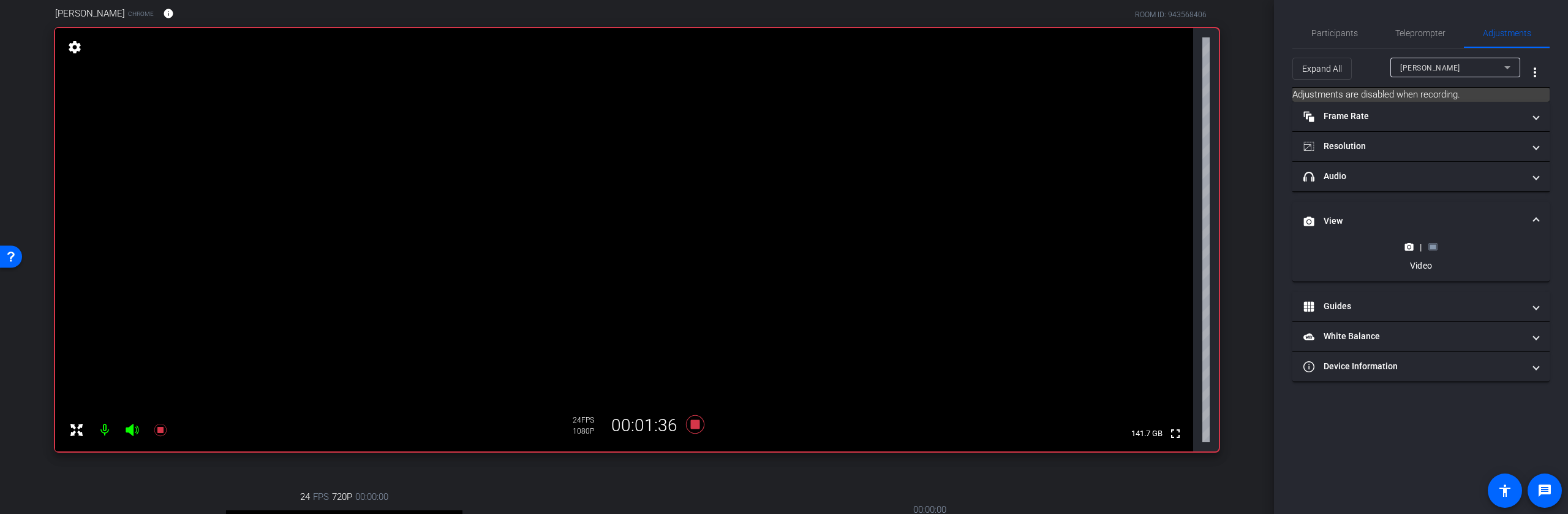
click at [1434, 248] on rect at bounding box center [1433, 246] width 7 height 5
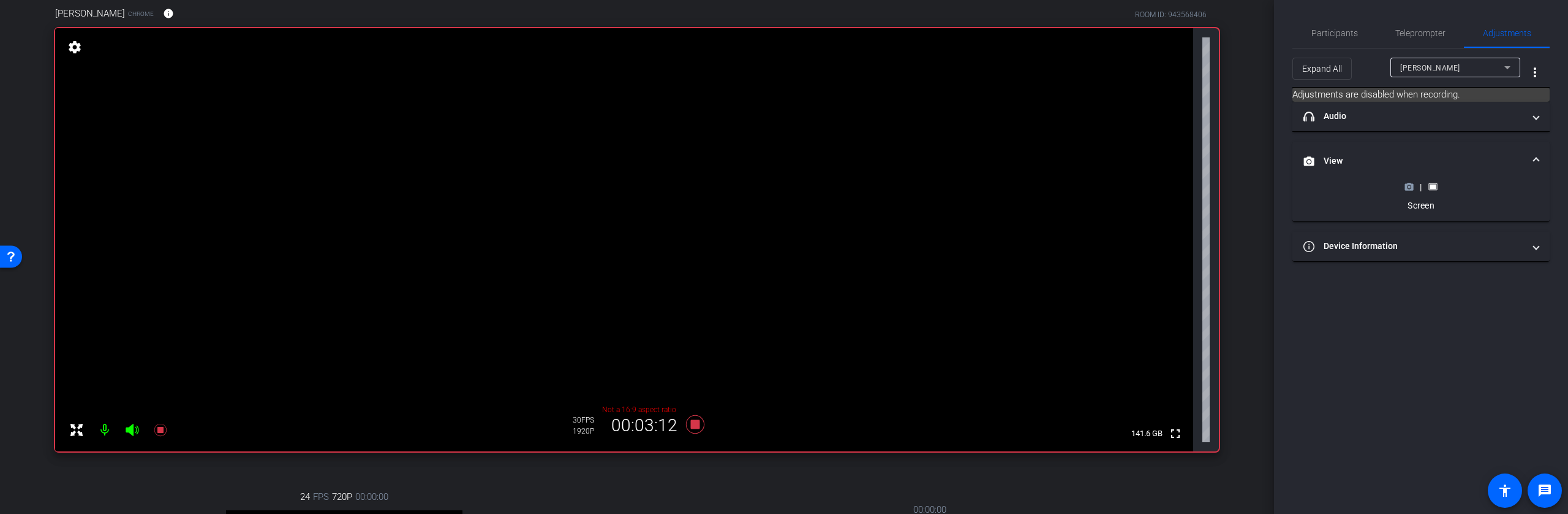
click at [1411, 188] on icon at bounding box center [1410, 186] width 9 height 9
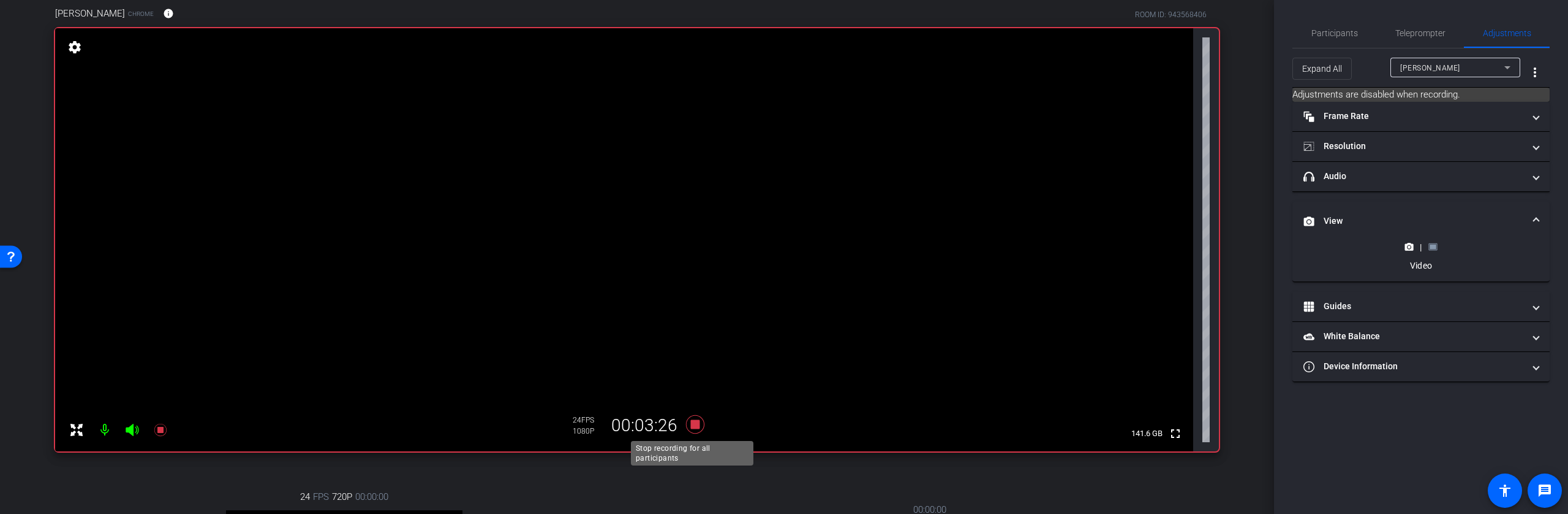
click at [690, 425] on icon at bounding box center [695, 424] width 18 height 18
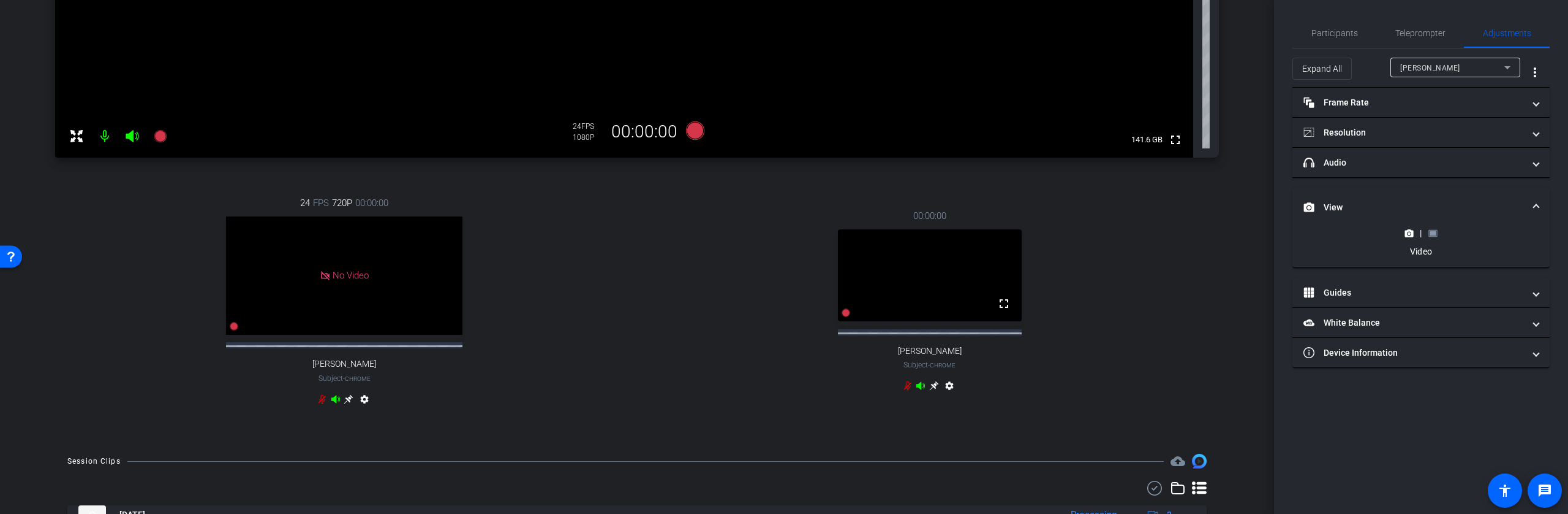
scroll to position [458, 0]
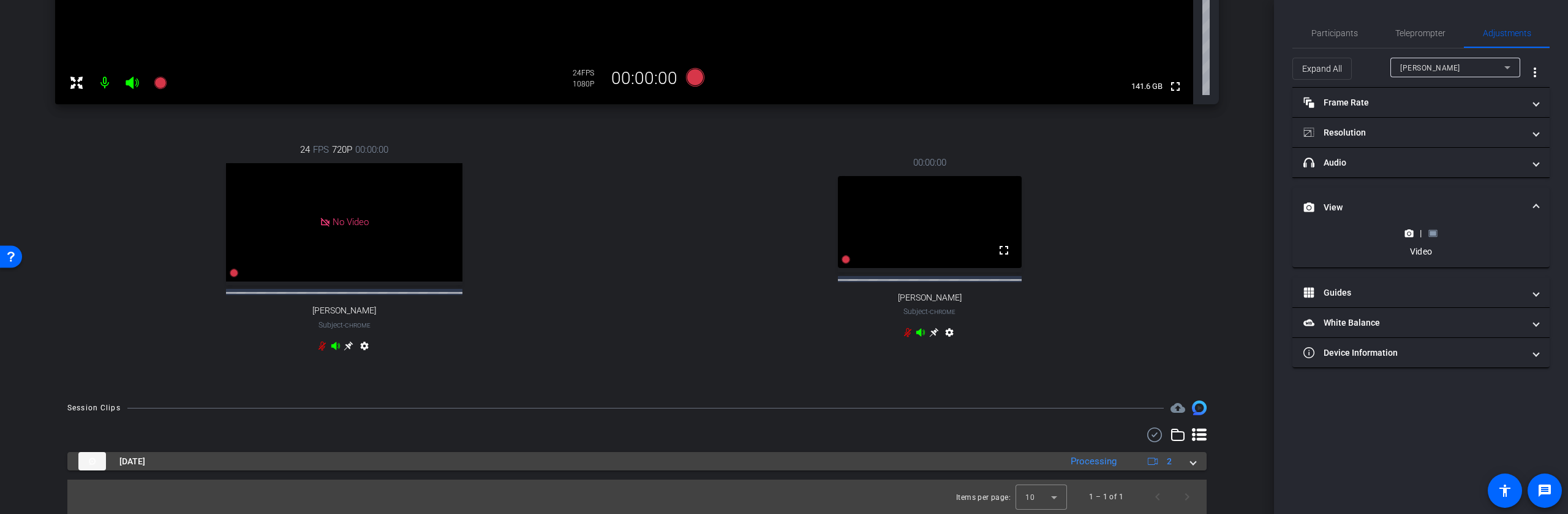
click at [965, 465] on mat-panel-title "Sep 19, 2025" at bounding box center [566, 461] width 976 height 18
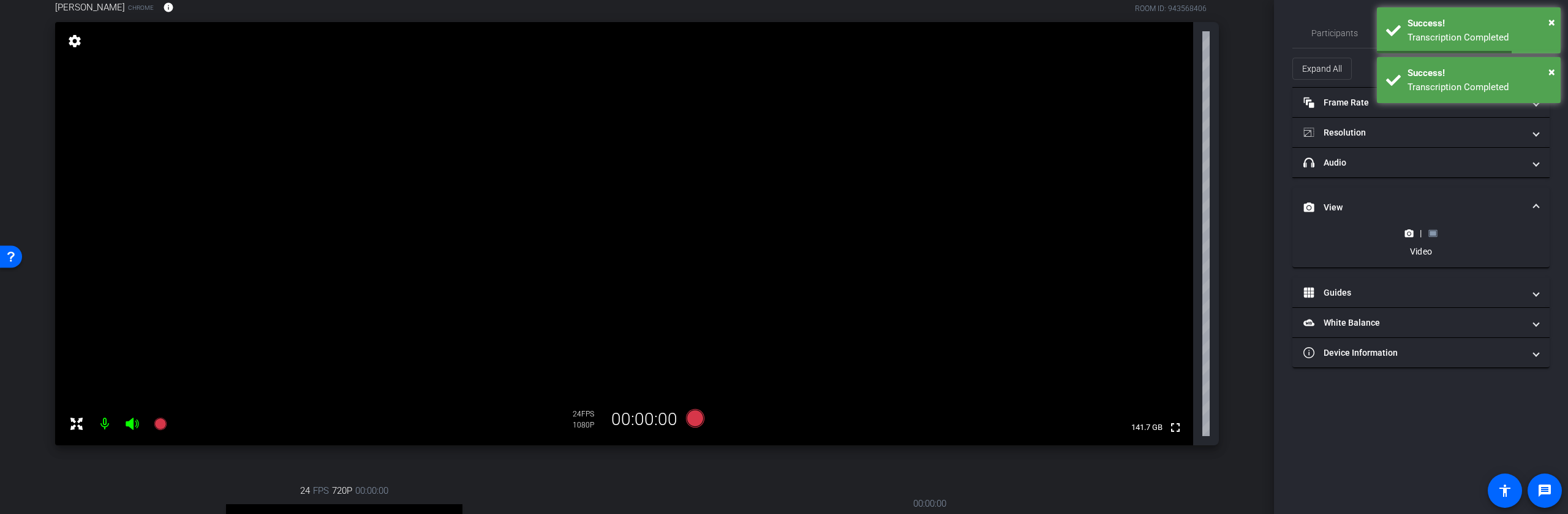
scroll to position [104, 0]
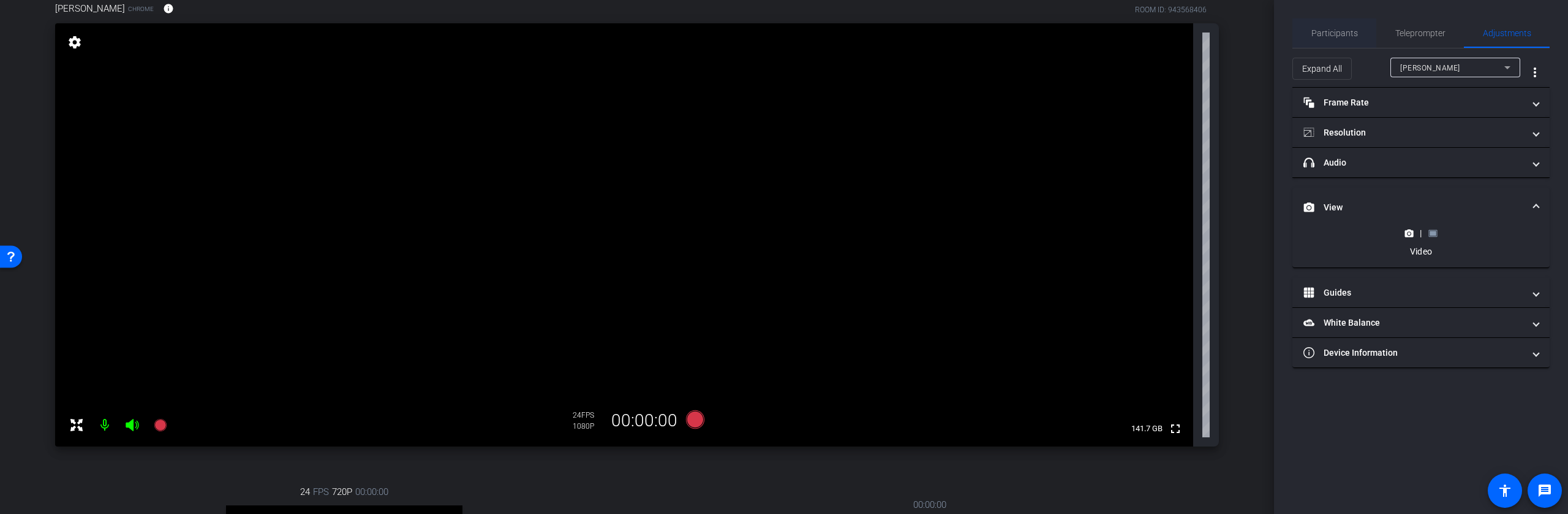
click at [1352, 40] on span "Participants" at bounding box center [1335, 32] width 47 height 29
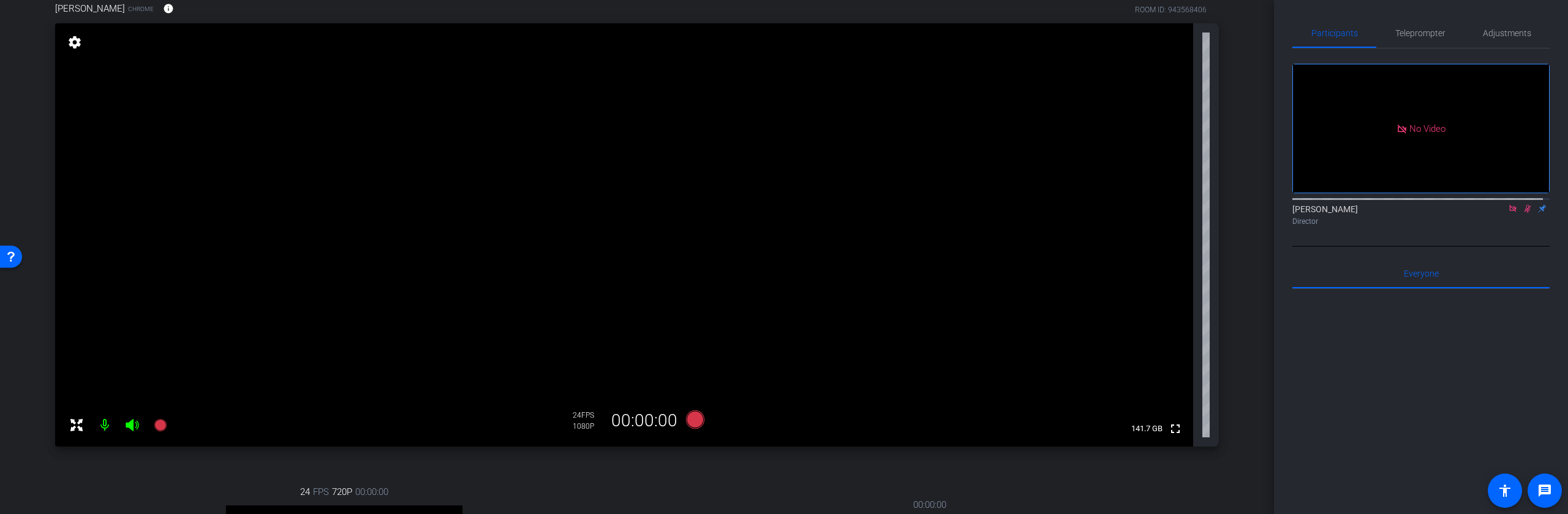
click at [1523, 204] on icon at bounding box center [1527, 208] width 10 height 8
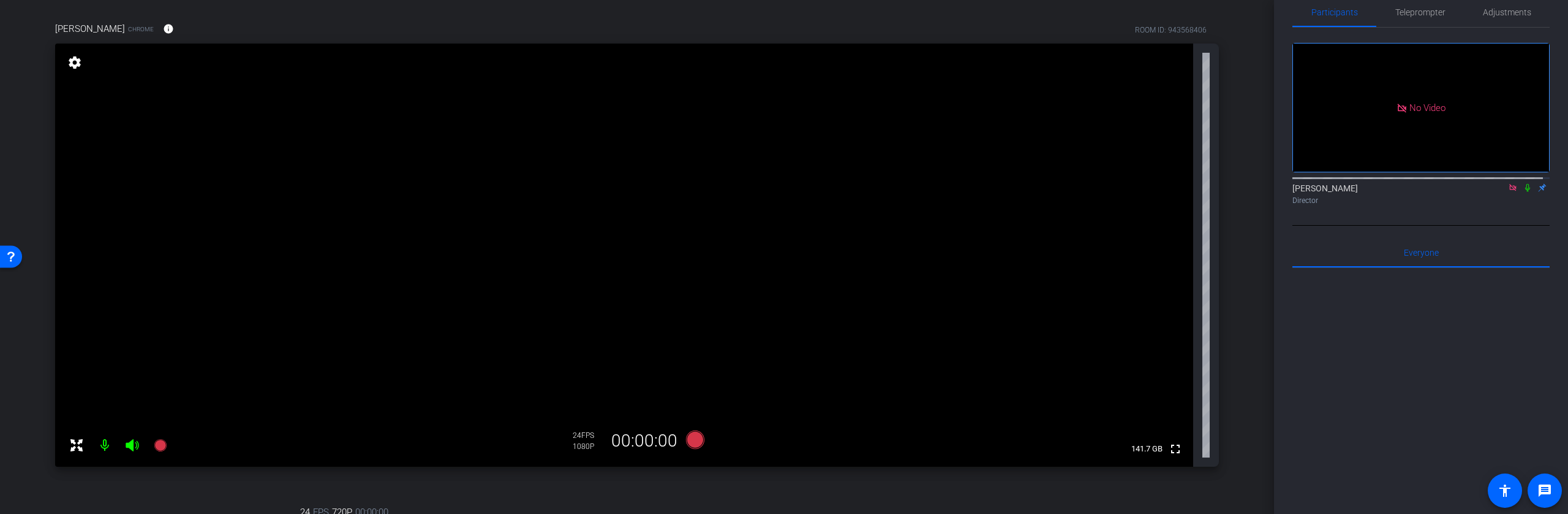
scroll to position [87, 0]
click at [161, 442] on icon at bounding box center [160, 442] width 12 height 12
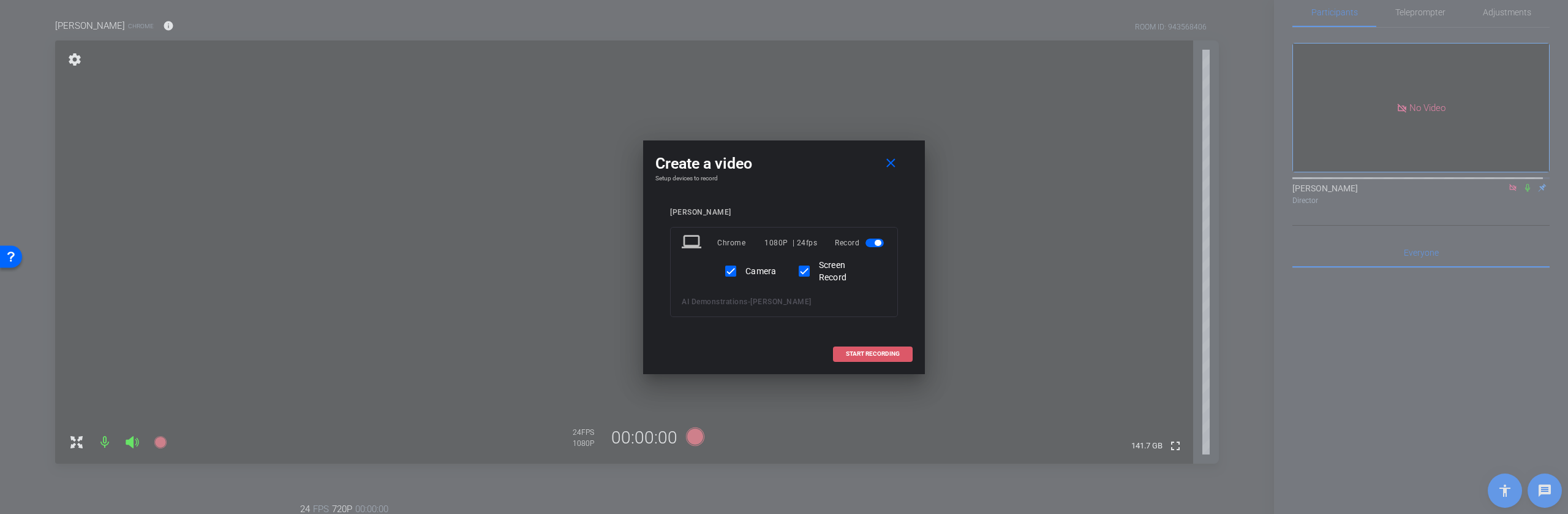
click at [883, 351] on span "START RECORDING" at bounding box center [873, 354] width 54 height 6
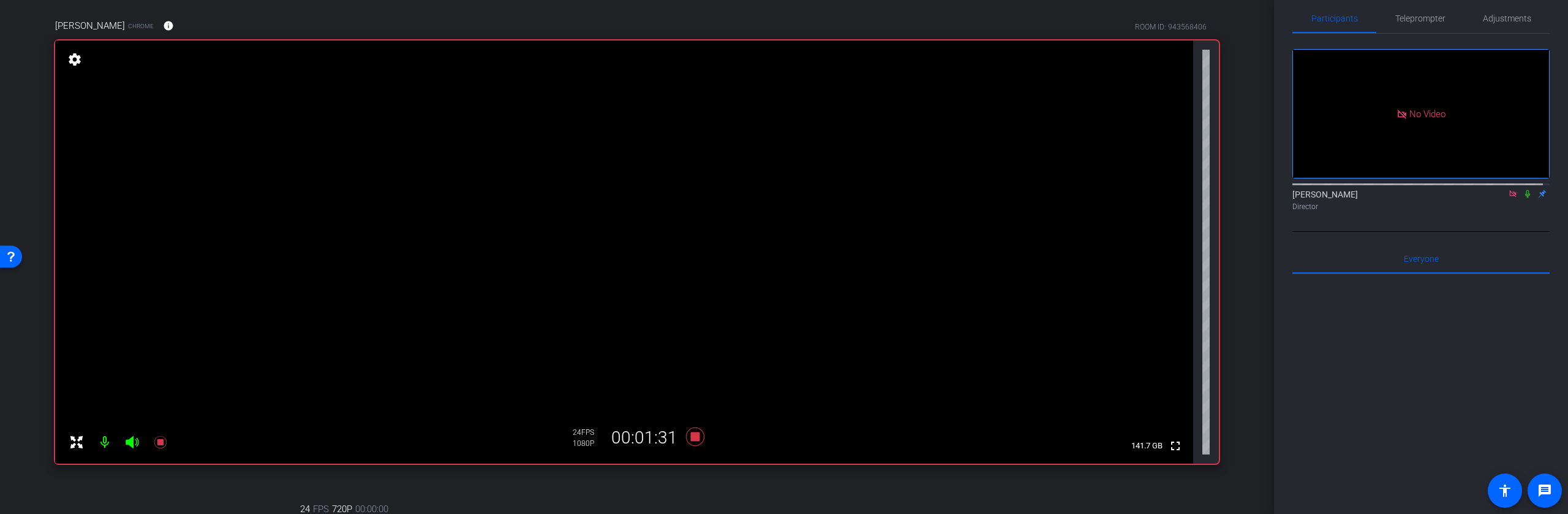
scroll to position [0, 0]
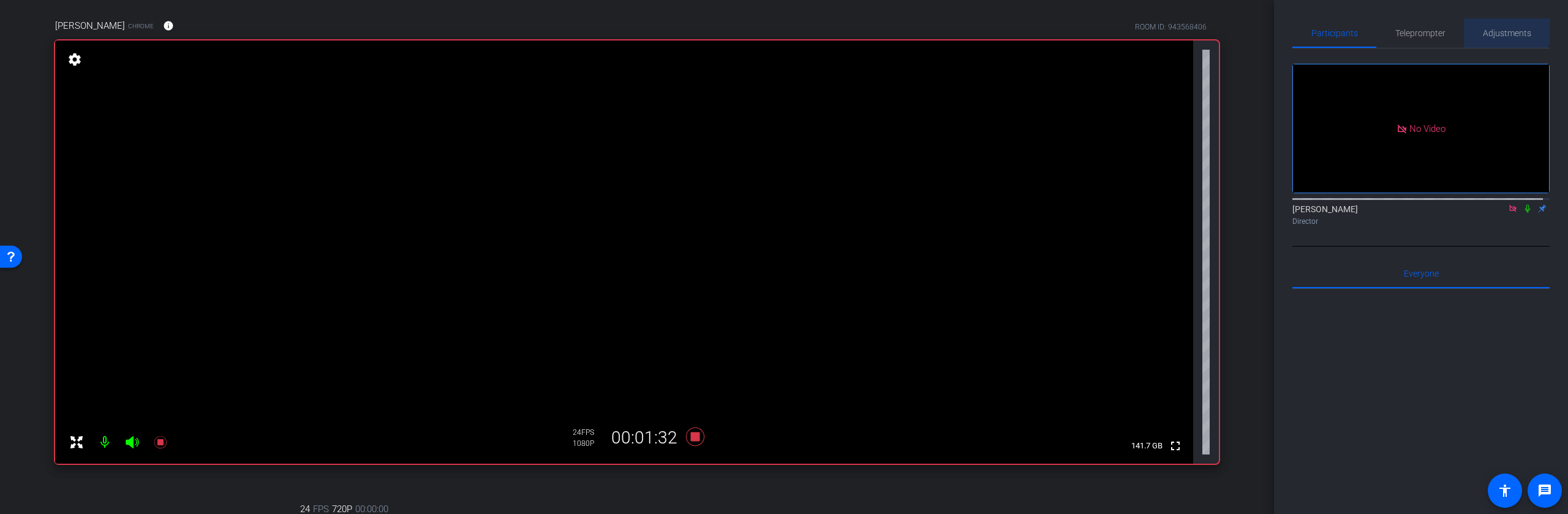
click at [1488, 25] on span "Adjustments" at bounding box center [1507, 32] width 48 height 29
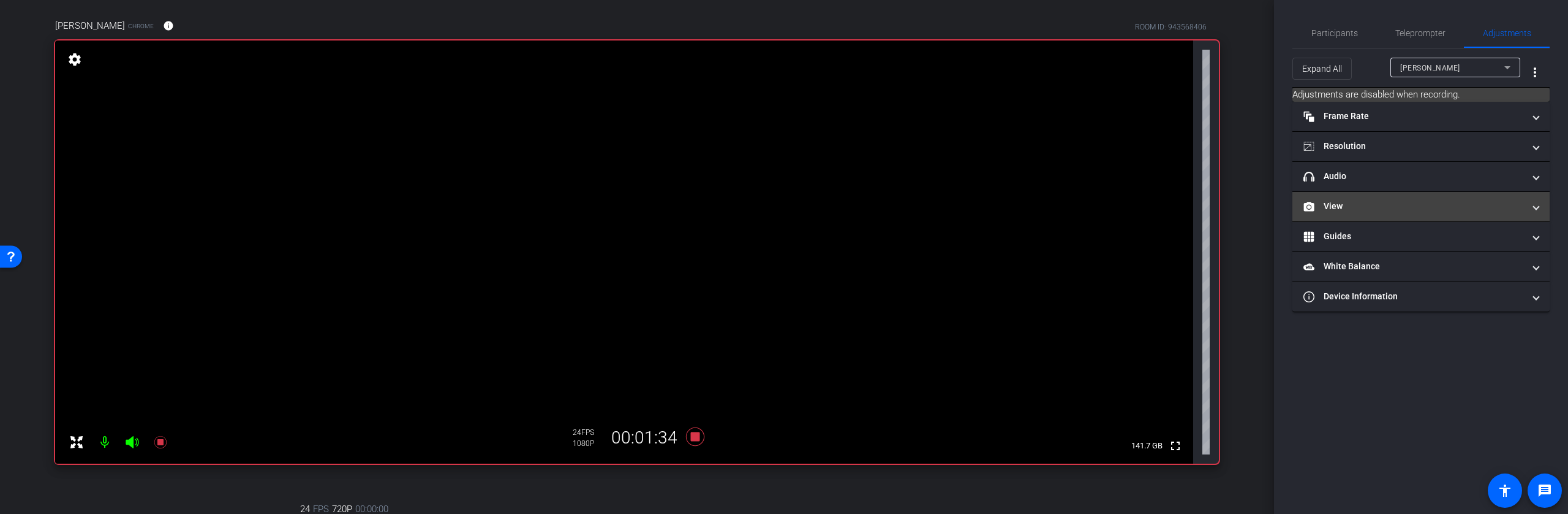
click at [1536, 207] on span at bounding box center [1536, 206] width 5 height 13
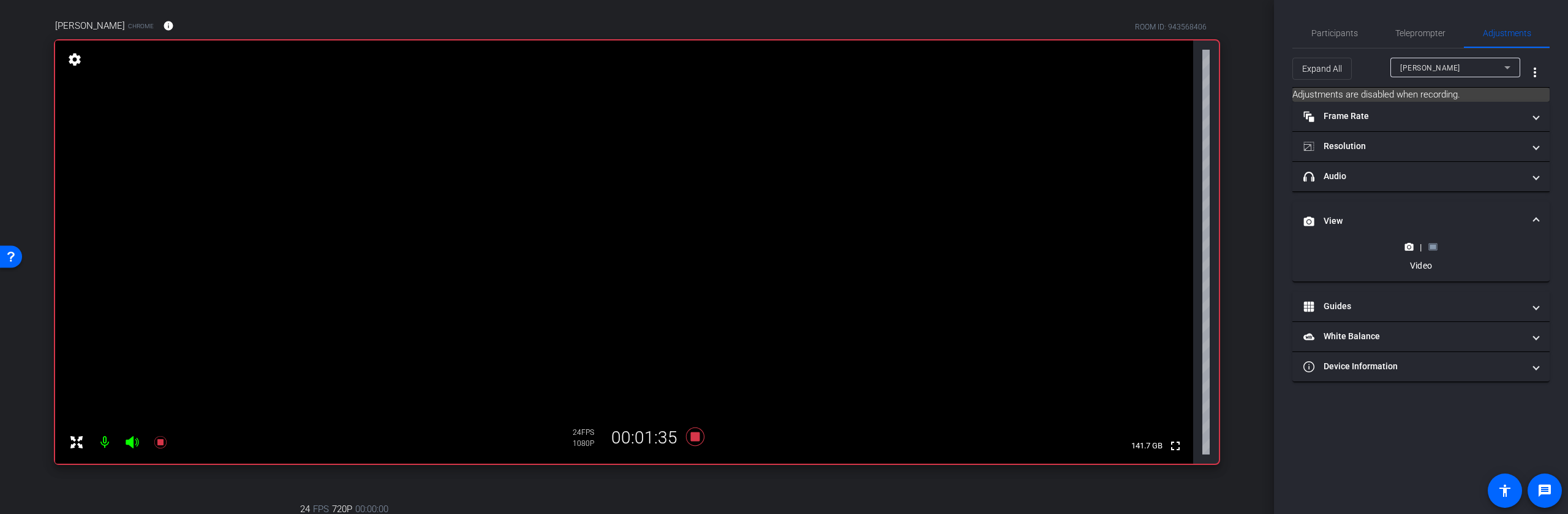
click at [1433, 248] on rect at bounding box center [1433, 246] width 7 height 5
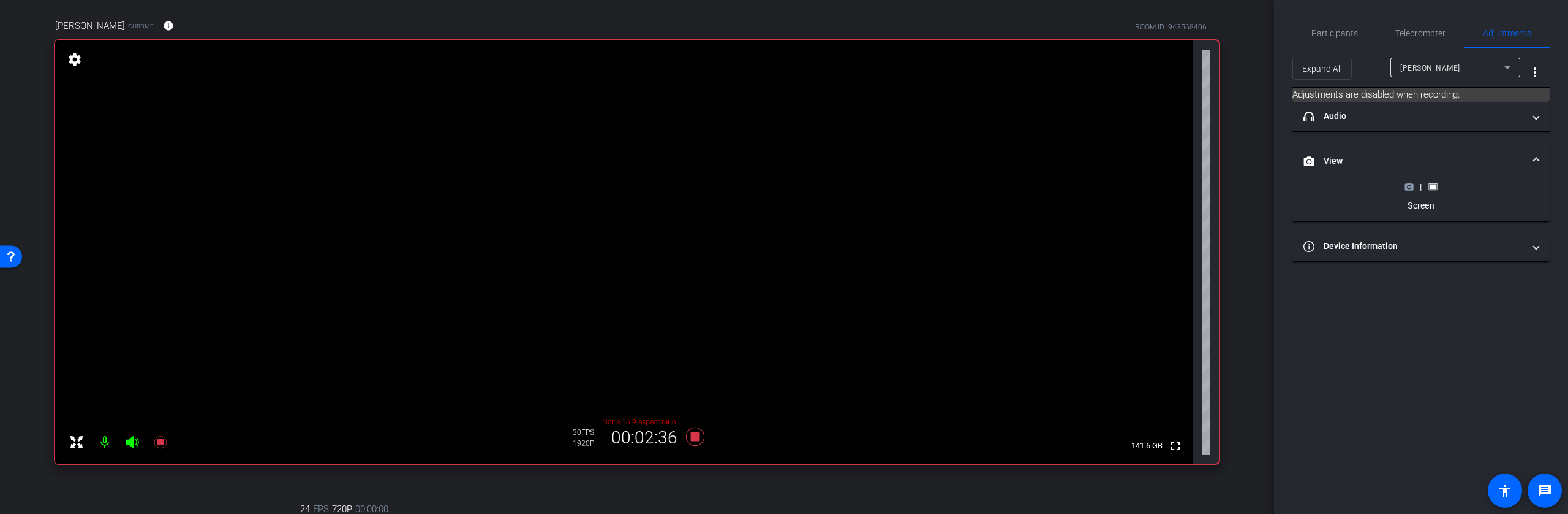
click at [1408, 188] on icon at bounding box center [1410, 186] width 9 height 9
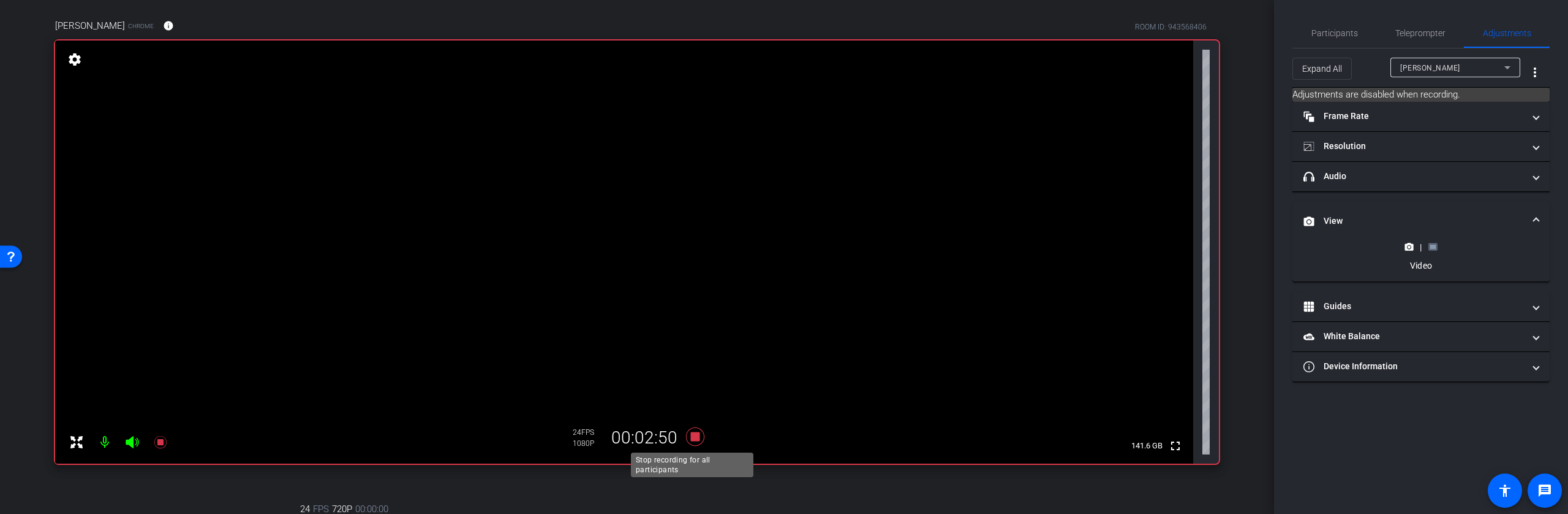
click at [693, 437] on icon at bounding box center [695, 437] width 18 height 18
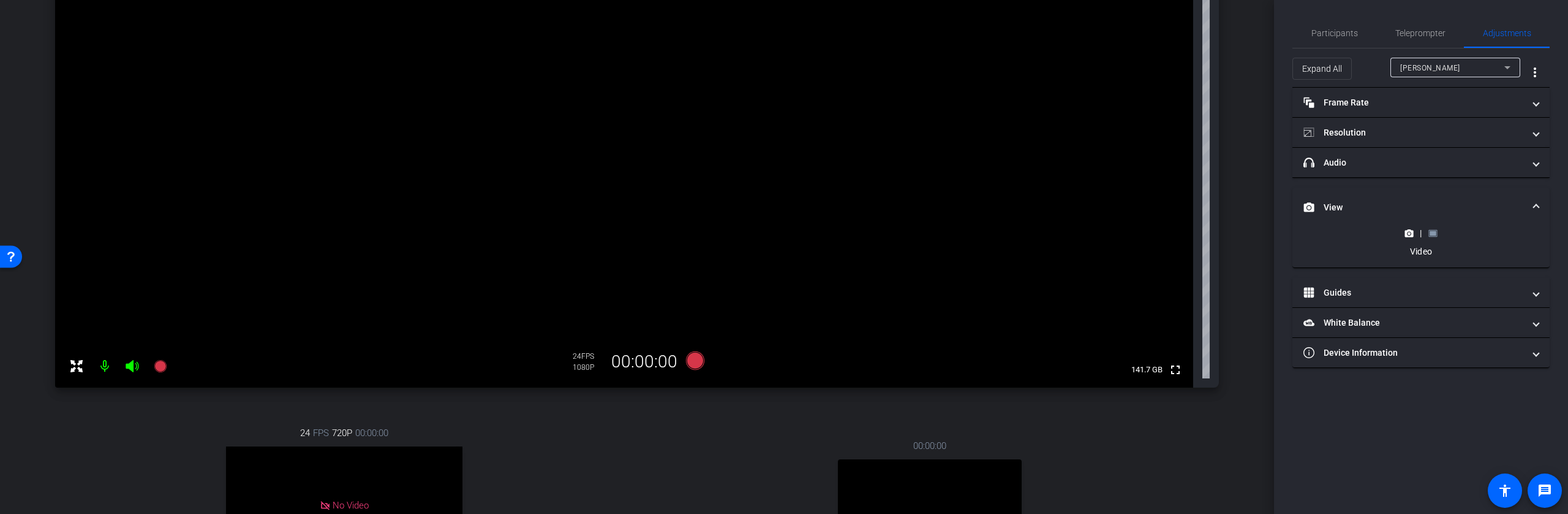
scroll to position [162, 0]
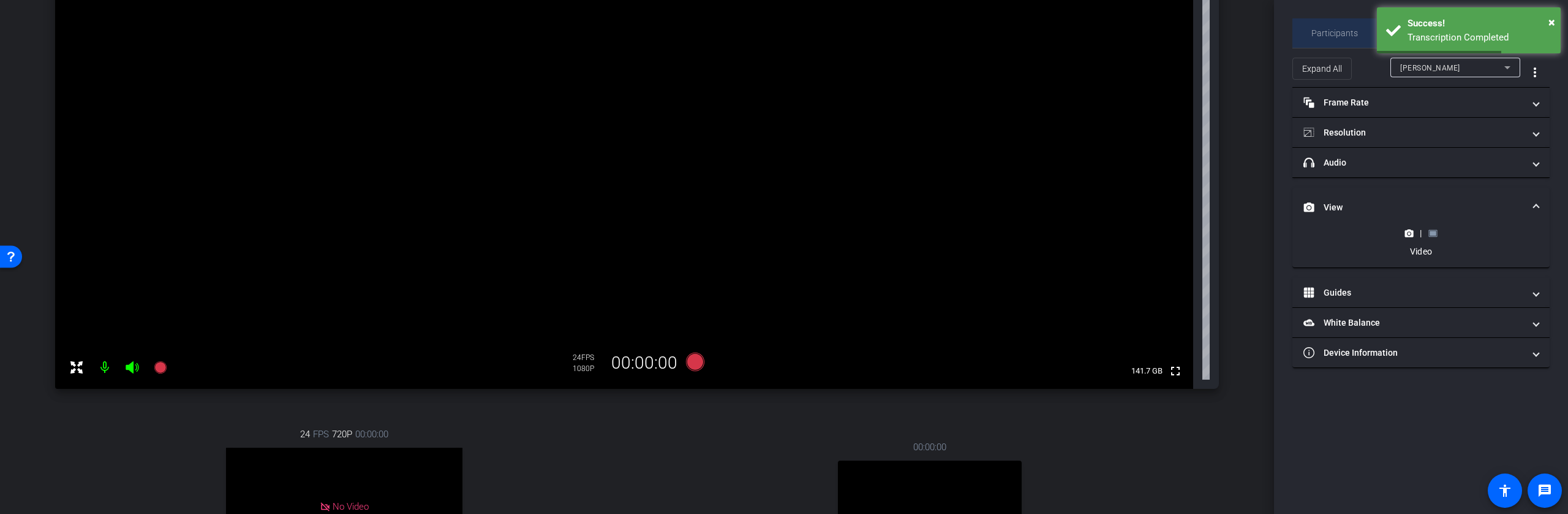
click at [1335, 37] on span "Participants" at bounding box center [1335, 32] width 47 height 8
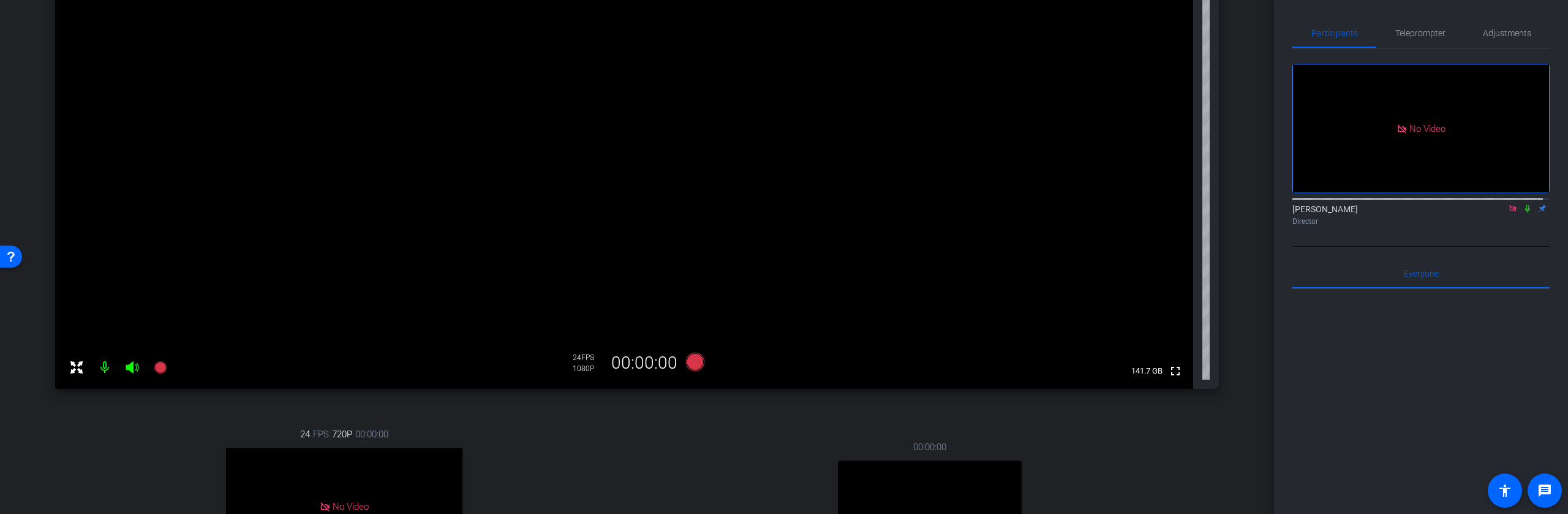
click at [1239, 345] on div "arrow_back AI Demonstrations Back to project Send invite account_box grid_on se…" at bounding box center [637, 95] width 1274 height 514
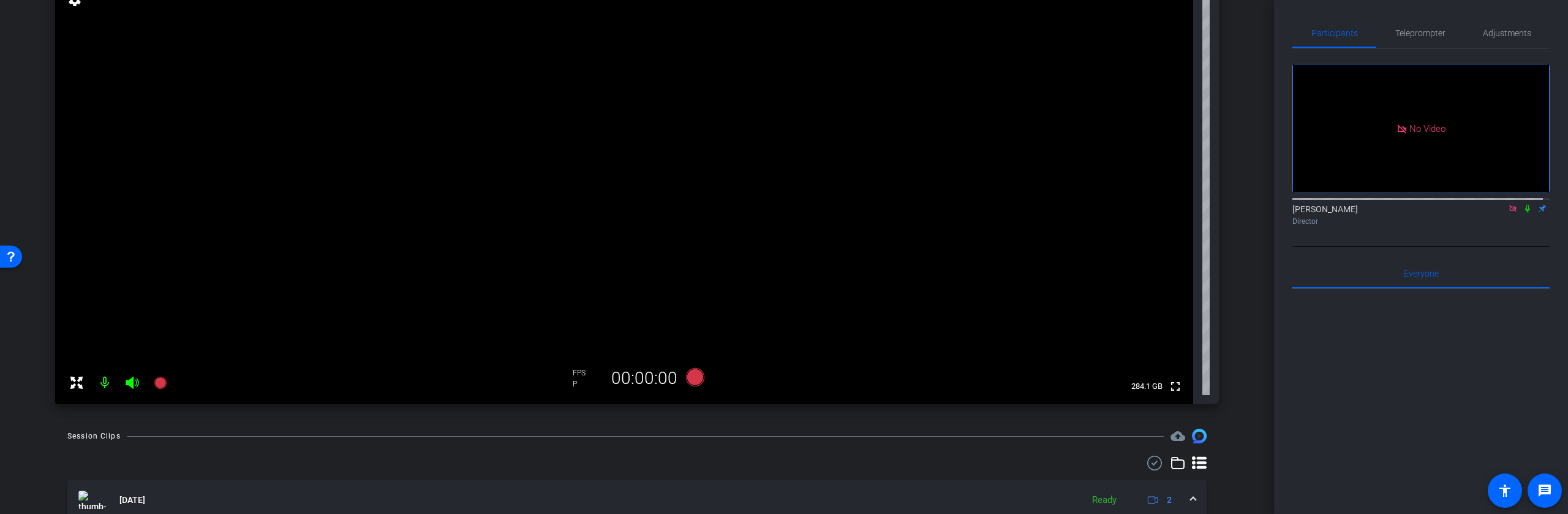
scroll to position [58, 0]
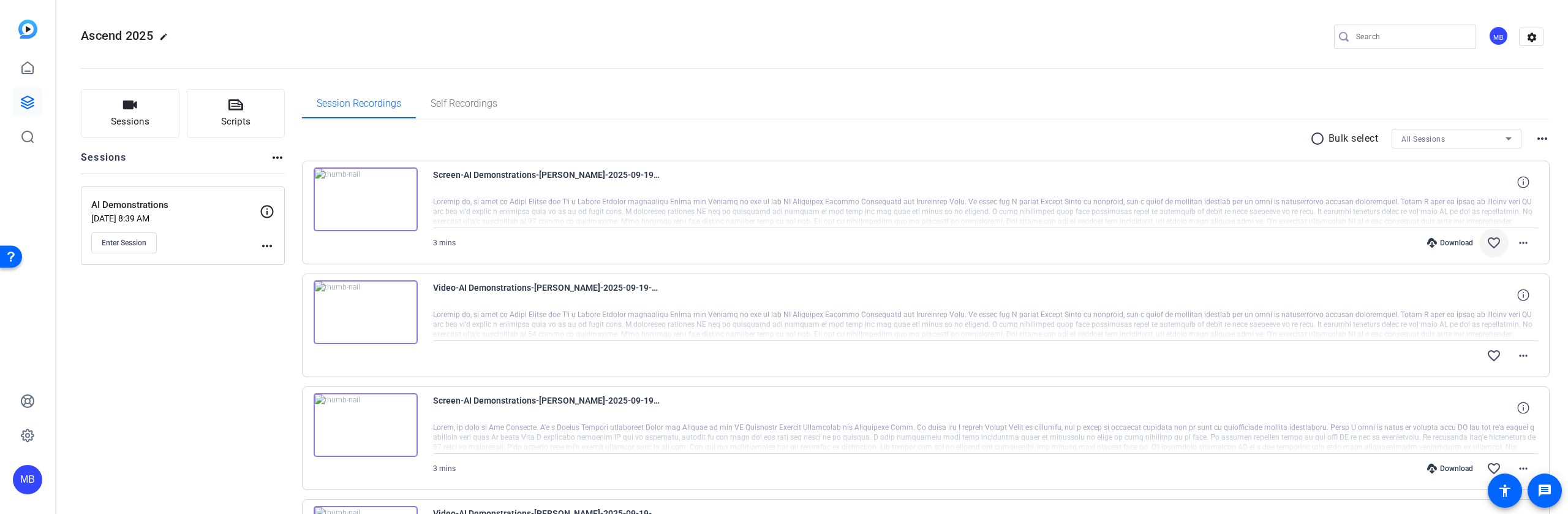
click at [1487, 241] on mat-icon "favorite_border" at bounding box center [1494, 243] width 15 height 15
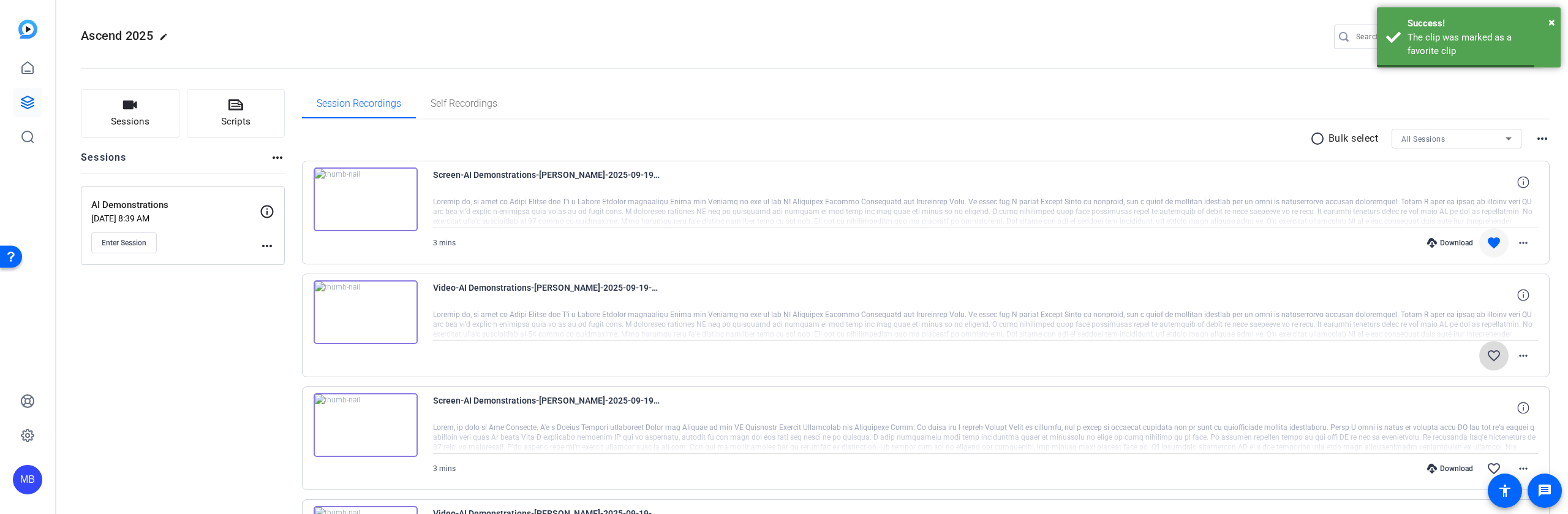
click at [1487, 355] on mat-icon "favorite_border" at bounding box center [1494, 355] width 15 height 15
